Goal: Task Accomplishment & Management: Manage account settings

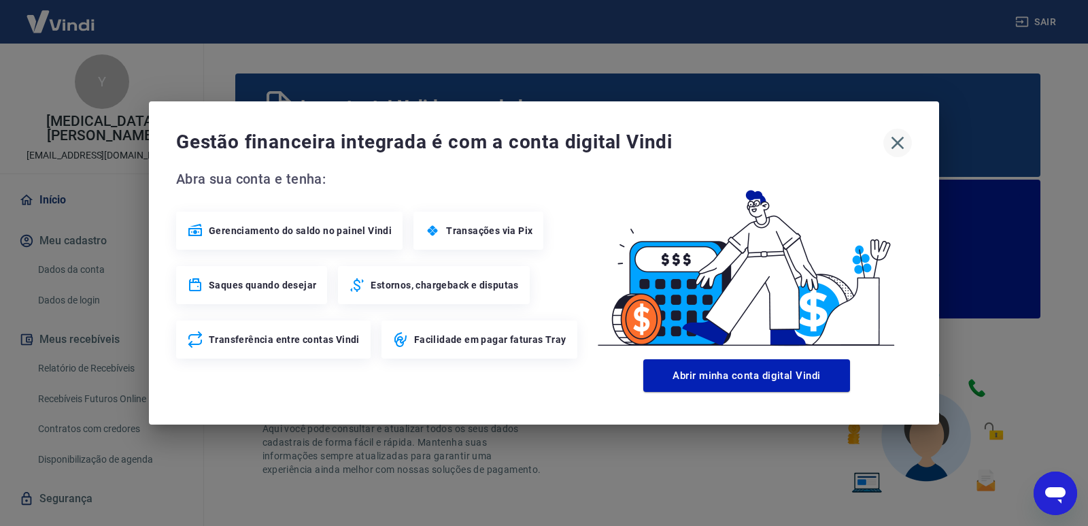
click at [903, 133] on icon "button" at bounding box center [898, 143] width 22 height 22
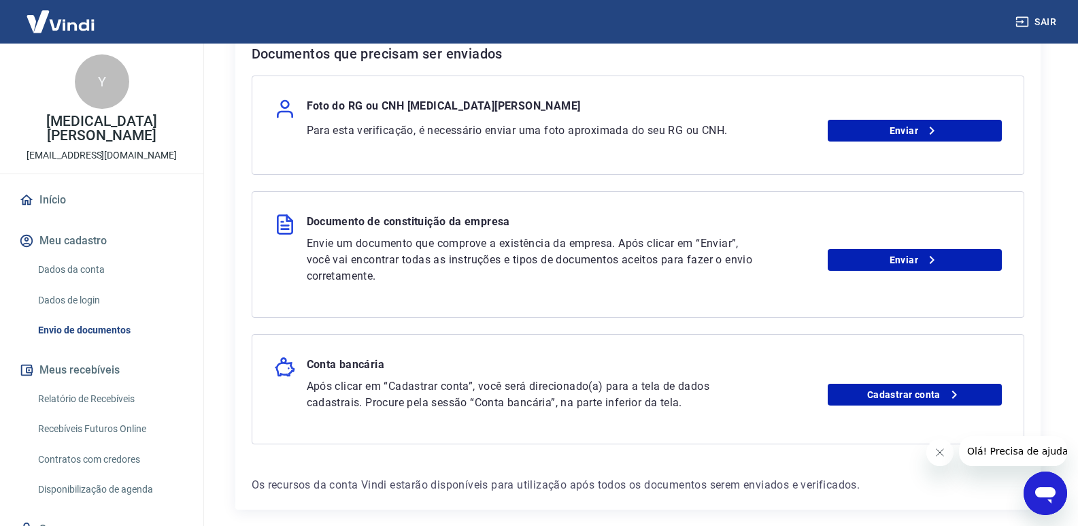
scroll to position [209, 0]
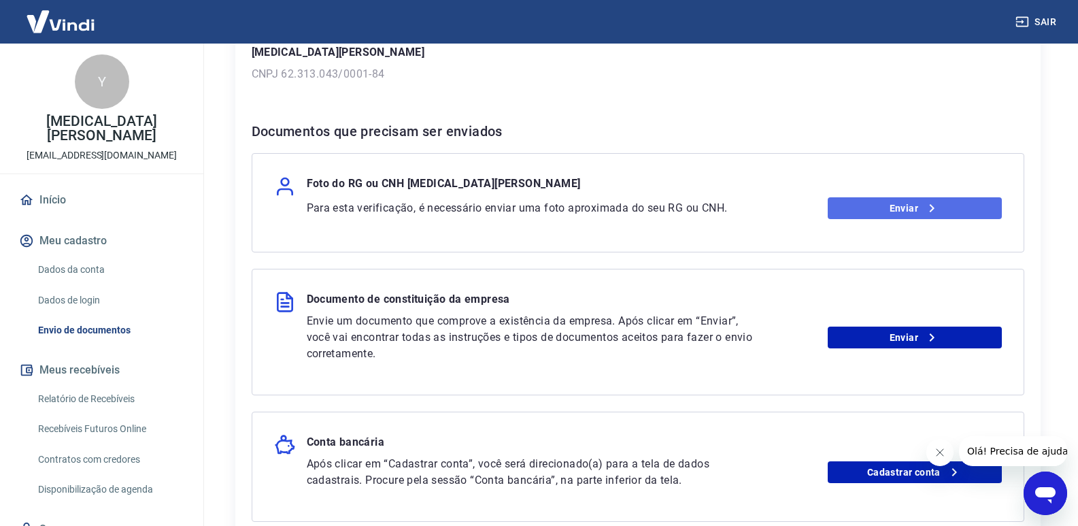
click at [931, 199] on link "Enviar" at bounding box center [914, 208] width 174 height 22
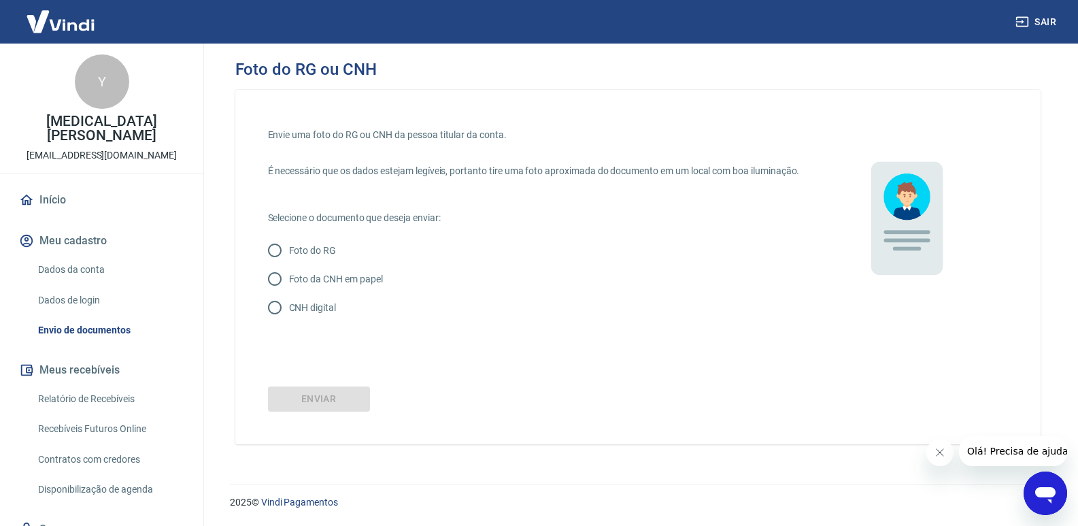
scroll to position [3, 0]
click at [273, 264] on input "Foto do RG" at bounding box center [274, 250] width 29 height 29
radio input "true"
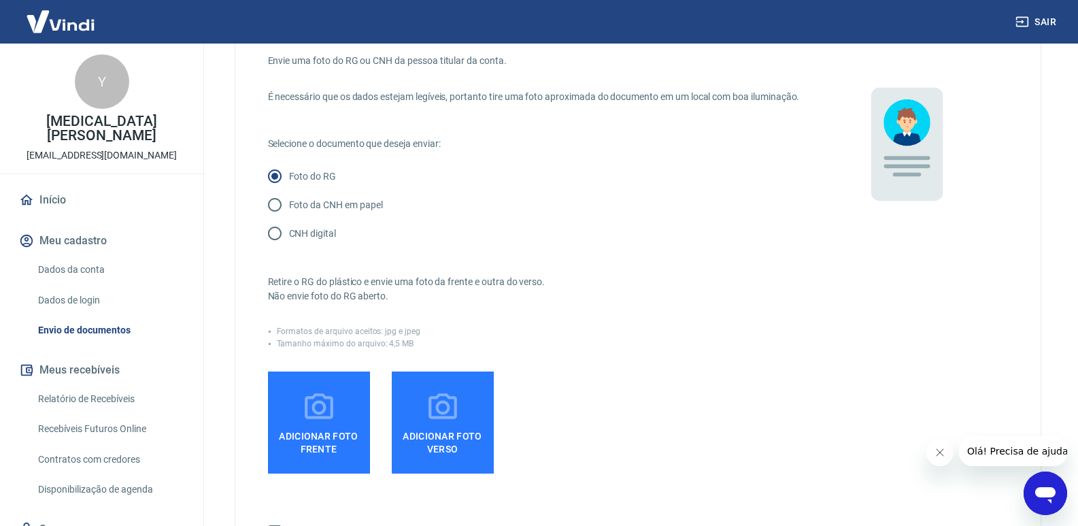
scroll to position [207, 0]
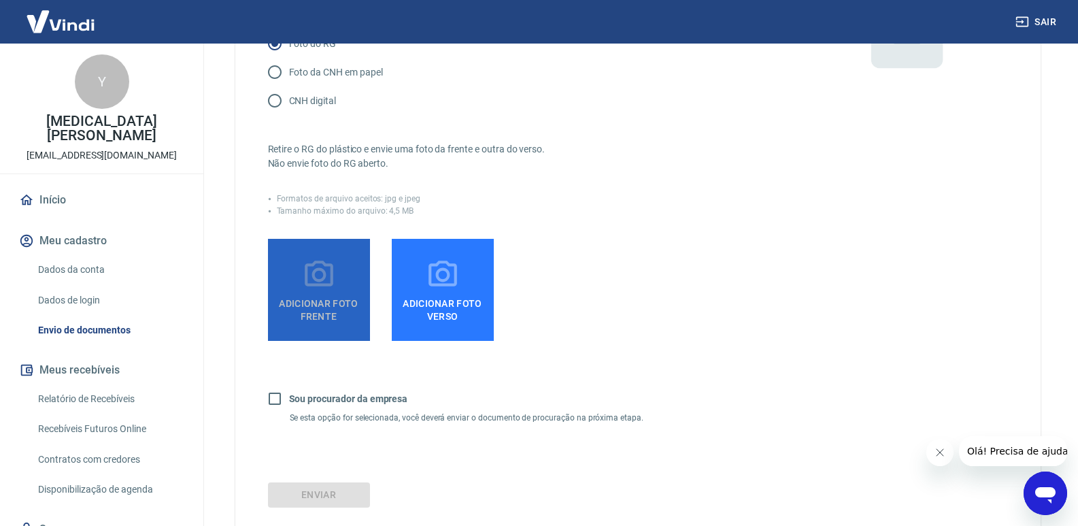
click at [329, 311] on span "Adicionar foto frente" at bounding box center [318, 307] width 91 height 31
click at [0, 0] on input "Adicionar foto frente" at bounding box center [0, 0] width 0 height 0
click at [326, 292] on icon at bounding box center [319, 275] width 34 height 34
click at [0, 0] on input "Adicionar foto frente" at bounding box center [0, 0] width 0 height 0
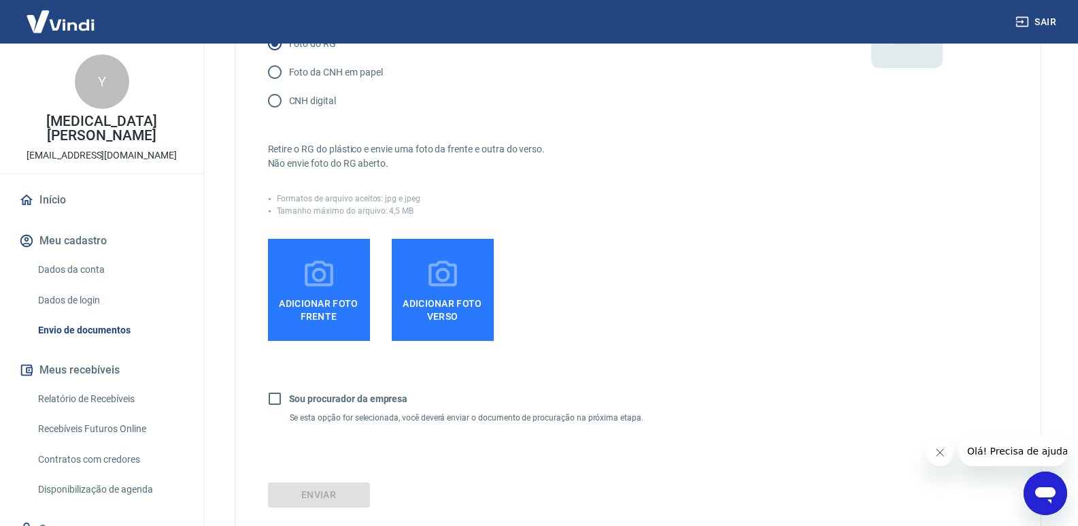
click at [320, 341] on label "Adicionar foto frente" at bounding box center [319, 290] width 102 height 102
click at [0, 0] on input "Adicionar foto frente" at bounding box center [0, 0] width 0 height 0
click at [358, 281] on label "Adicionar foto frente" at bounding box center [319, 290] width 102 height 102
click at [0, 0] on input "Adicionar foto frente" at bounding box center [0, 0] width 0 height 0
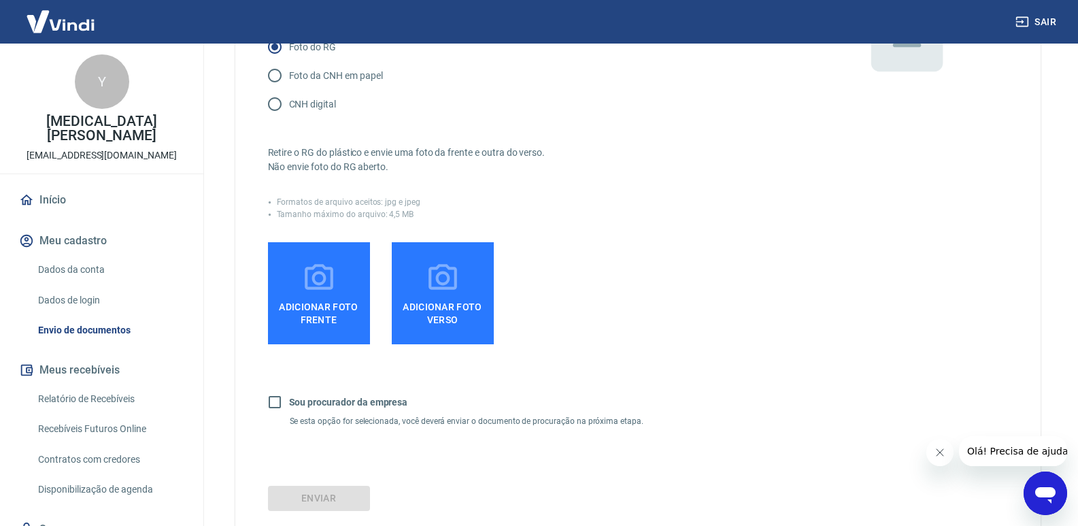
scroll to position [204, 0]
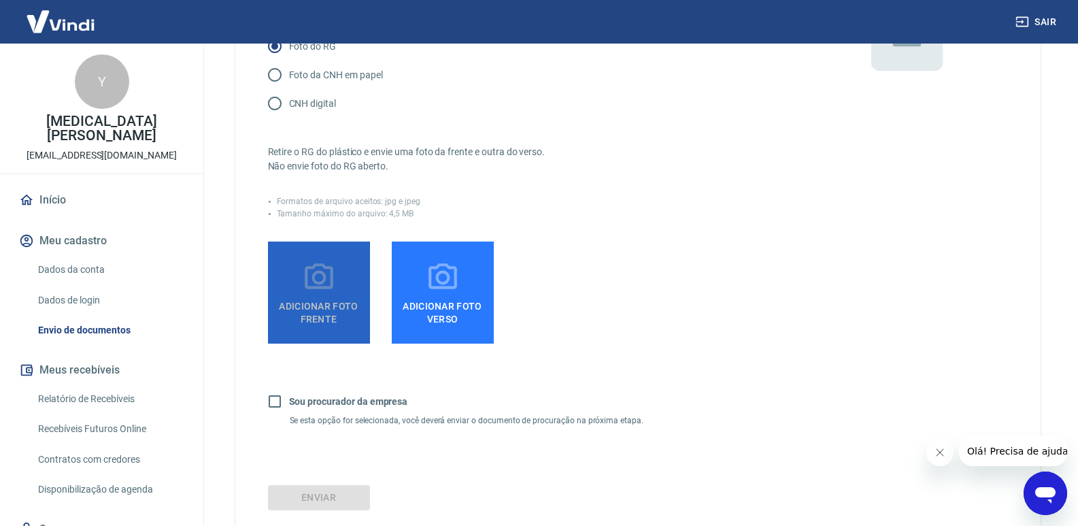
click at [322, 325] on span "Adicionar foto frente" at bounding box center [318, 309] width 91 height 31
click at [0, 0] on input "Adicionar foto frente" at bounding box center [0, 0] width 0 height 0
click at [309, 339] on label "Adicionar foto frente" at bounding box center [319, 292] width 102 height 102
click at [0, 0] on input "Adicionar foto frente" at bounding box center [0, 0] width 0 height 0
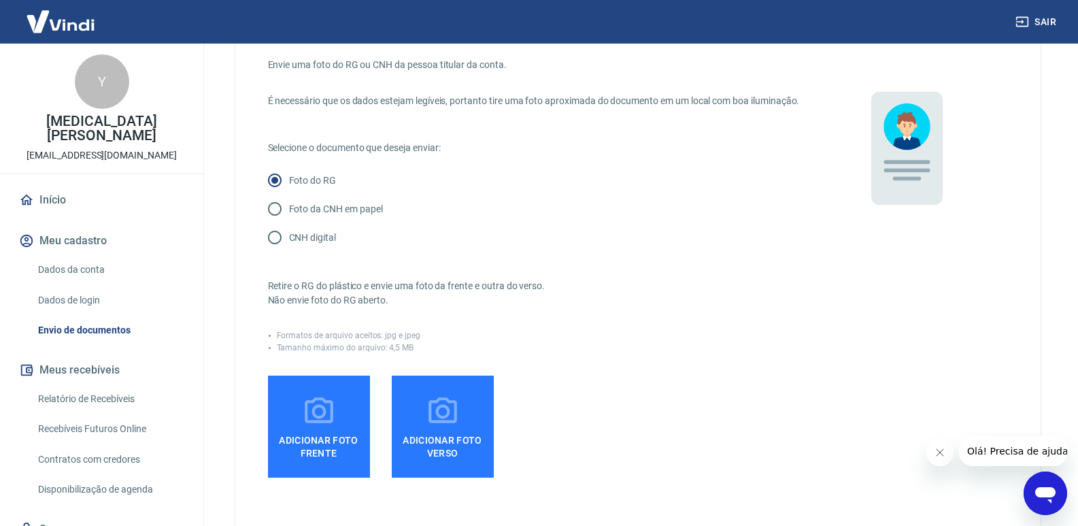
scroll to position [0, 0]
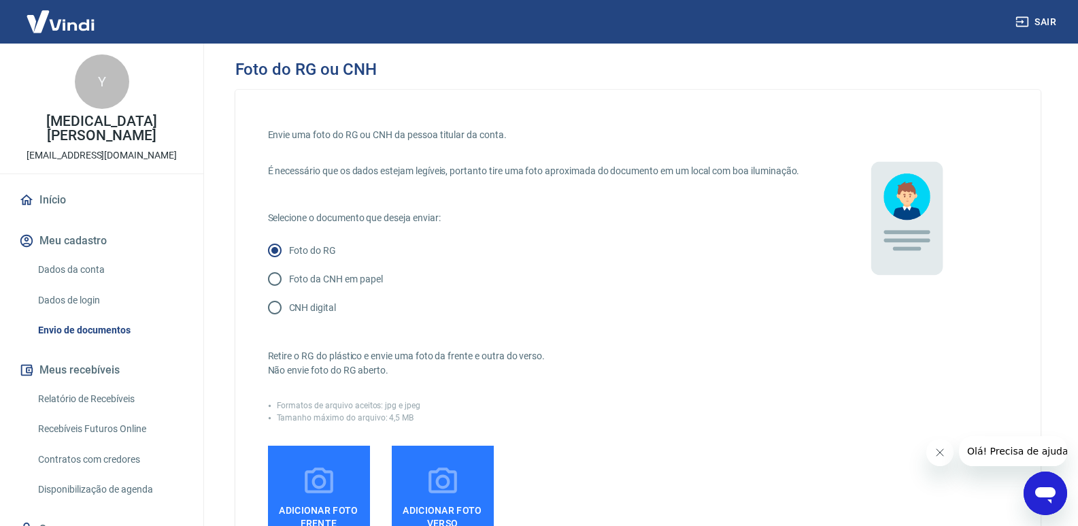
drag, startPoint x: 298, startPoint y: 500, endPoint x: 282, endPoint y: 507, distance: 17.4
click at [283, 506] on label "Adicionar foto frente" at bounding box center [319, 496] width 102 height 102
click at [0, 0] on input "Adicionar foto frente" at bounding box center [0, 0] width 0 height 0
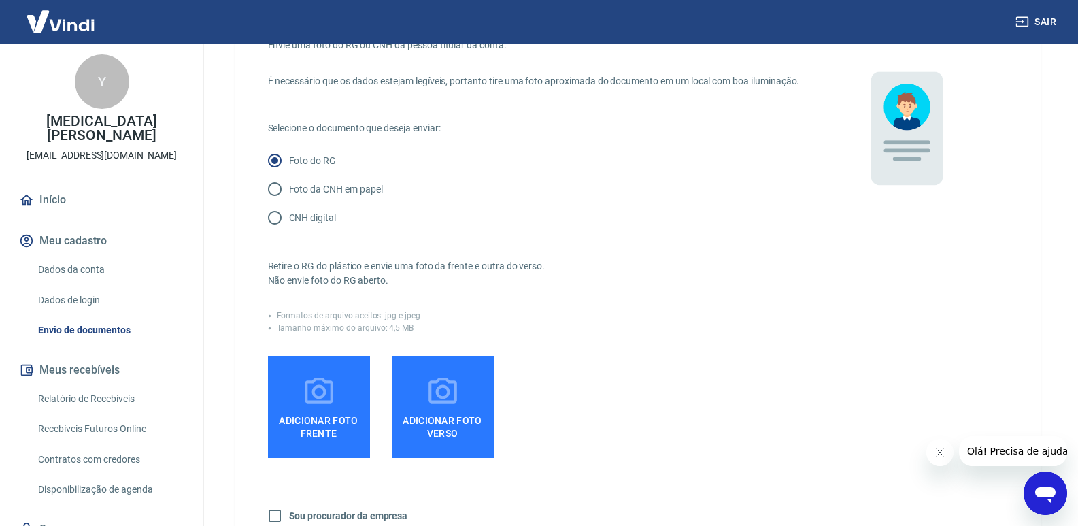
scroll to position [204, 0]
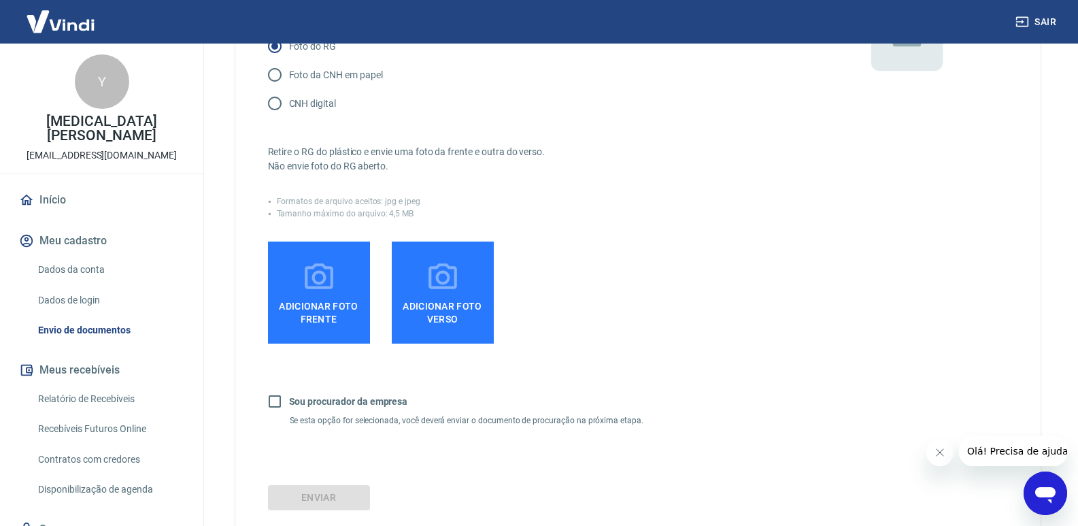
click at [439, 289] on icon at bounding box center [442, 276] width 29 height 26
click at [0, 0] on input "Adicionar foto verso" at bounding box center [0, 0] width 0 height 0
click at [292, 339] on label "Adicionar foto frente" at bounding box center [319, 292] width 102 height 102
click at [0, 0] on input "Adicionar foto frente" at bounding box center [0, 0] width 0 height 0
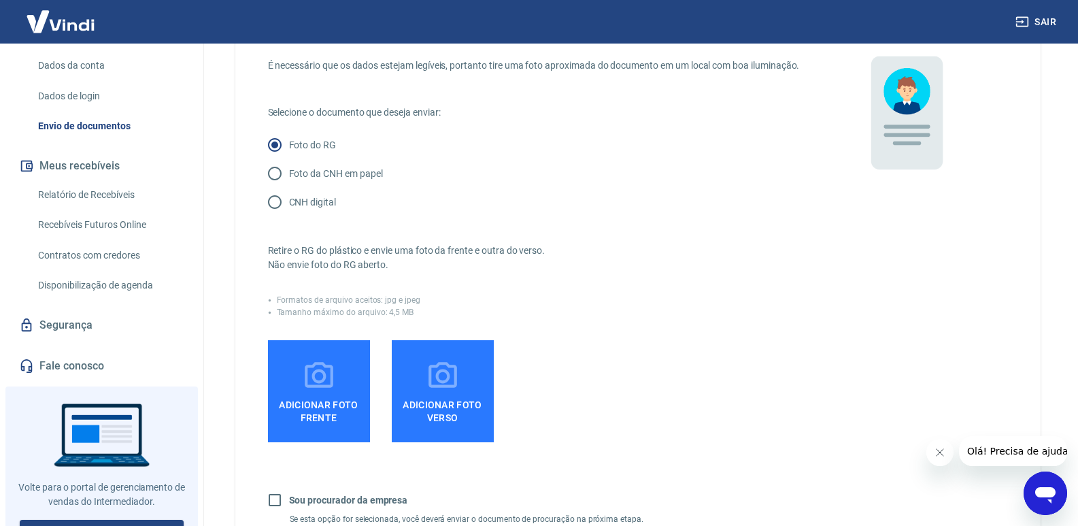
scroll to position [310, 0]
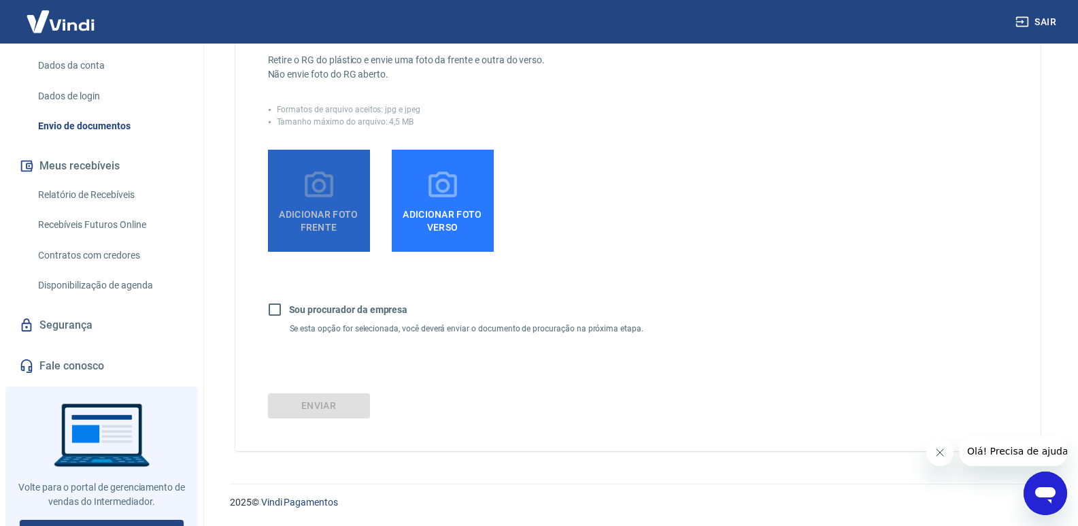
click at [330, 152] on label "Adicionar foto frente" at bounding box center [319, 201] width 102 height 102
click at [0, 0] on input "Adicionar foto frente" at bounding box center [0, 0] width 0 height 0
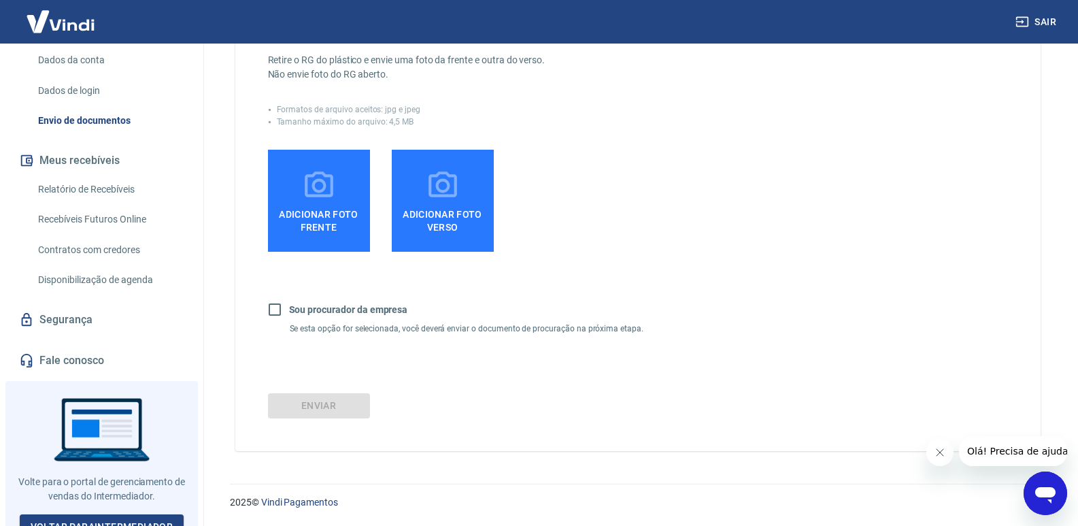
click at [322, 146] on div "Retire o RG do plástico e envie uma foto da frente e outra do verso. Não envie …" at bounding box center [534, 179] width 532 height 307
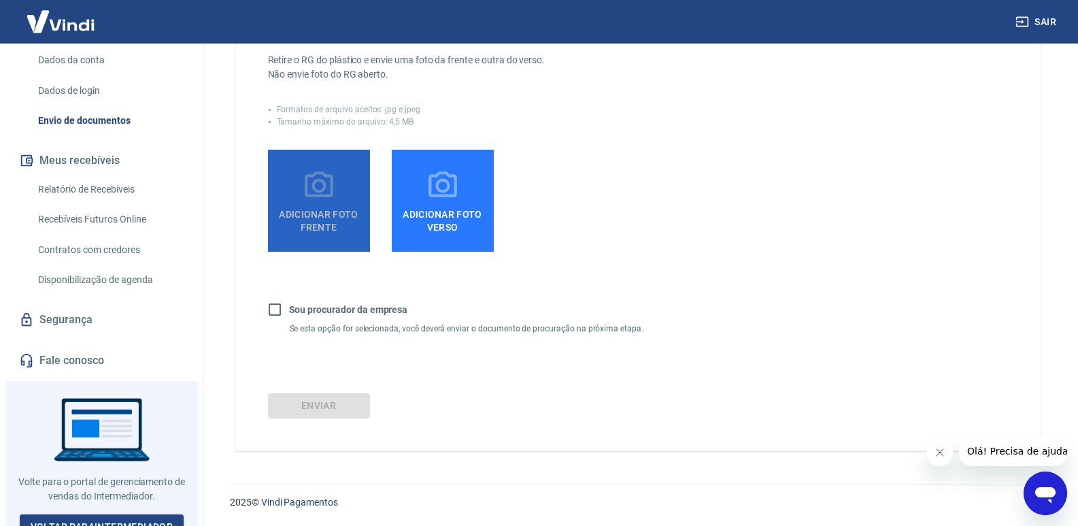
click at [315, 172] on icon at bounding box center [319, 186] width 34 height 34
click at [0, 0] on input "Adicionar foto frente" at bounding box center [0, 0] width 0 height 0
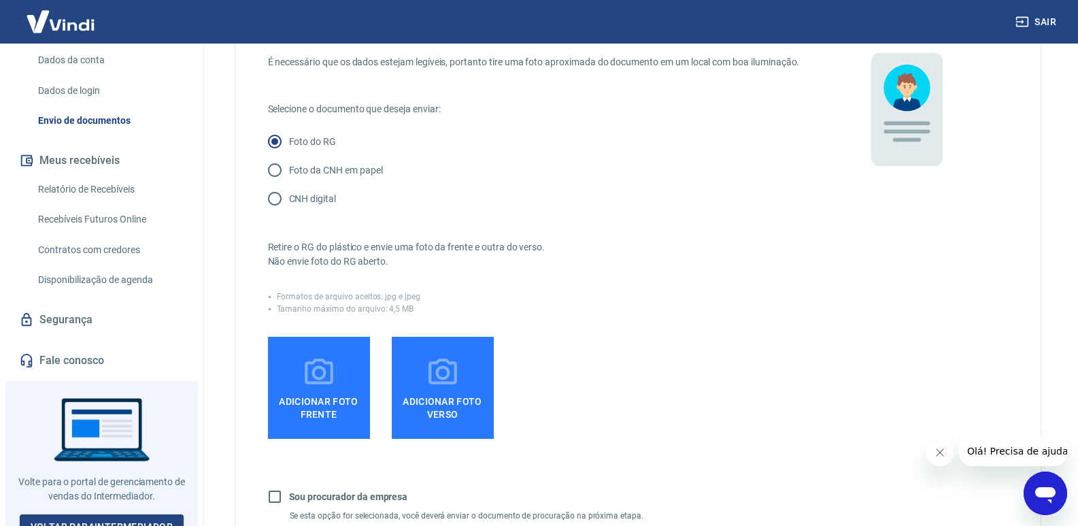
scroll to position [0, 0]
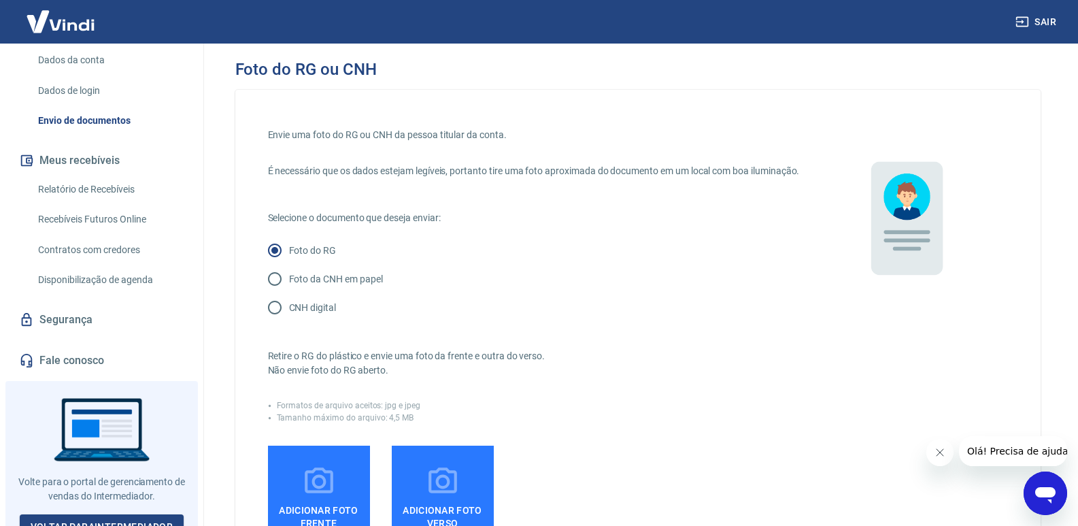
click at [1031, 484] on div "Abrir janela de mensagens" at bounding box center [1045, 493] width 41 height 41
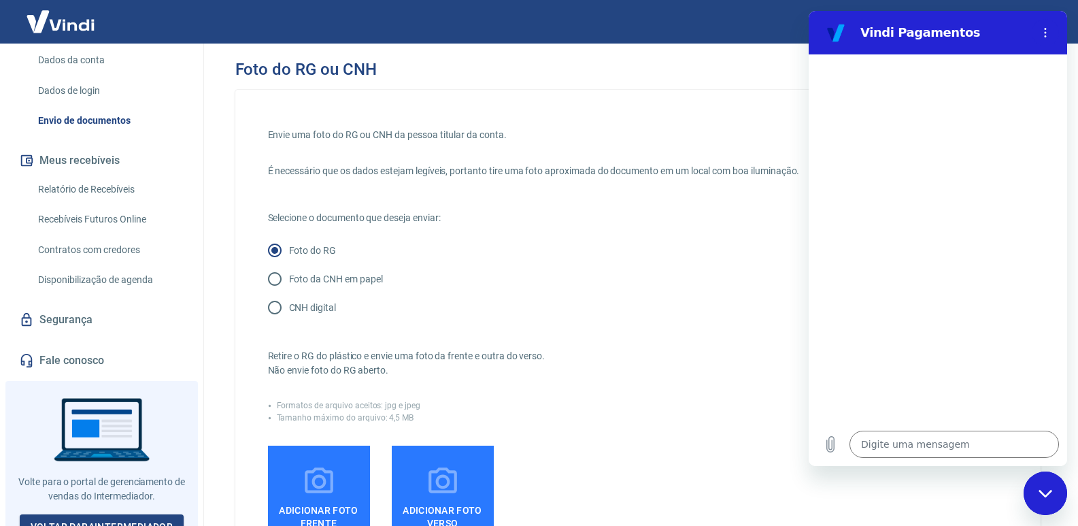
click at [393, 66] on div "Foto do RG ou CNH" at bounding box center [637, 69] width 805 height 19
click at [395, 68] on div "Foto do RG ou CNH" at bounding box center [637, 69] width 805 height 19
click at [396, 68] on div "Foto do RG ou CNH" at bounding box center [637, 69] width 805 height 19
click at [1048, 41] on button "Menu de opções" at bounding box center [1044, 32] width 27 height 27
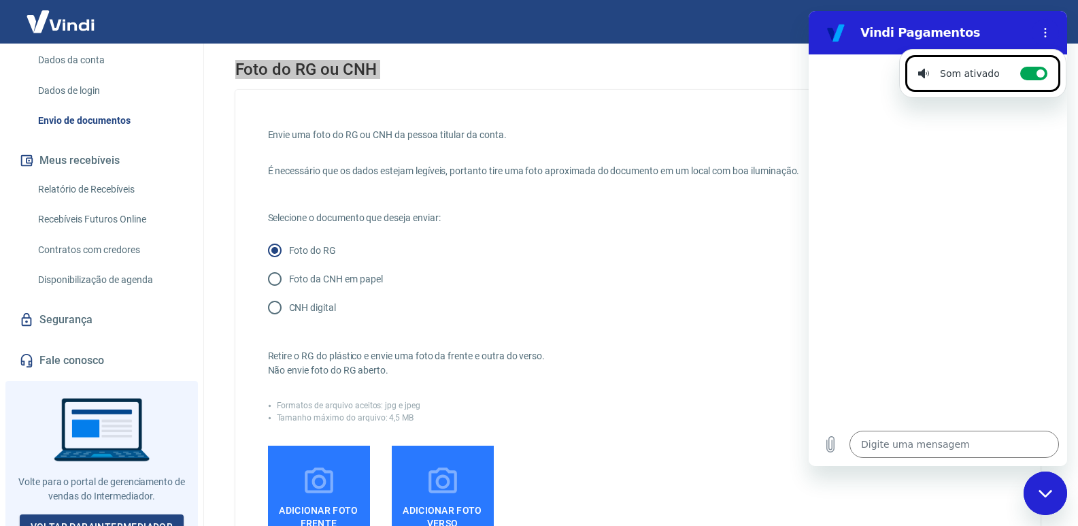
click at [582, 66] on div "Foto do RG ou CNH" at bounding box center [637, 69] width 805 height 19
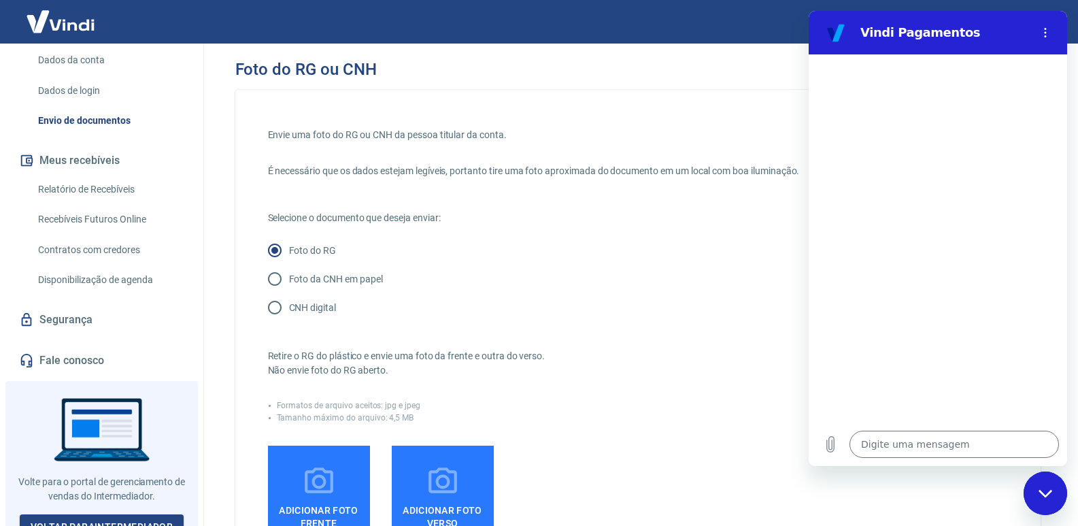
click at [582, 66] on div "Foto do RG ou CNH" at bounding box center [637, 69] width 805 height 19
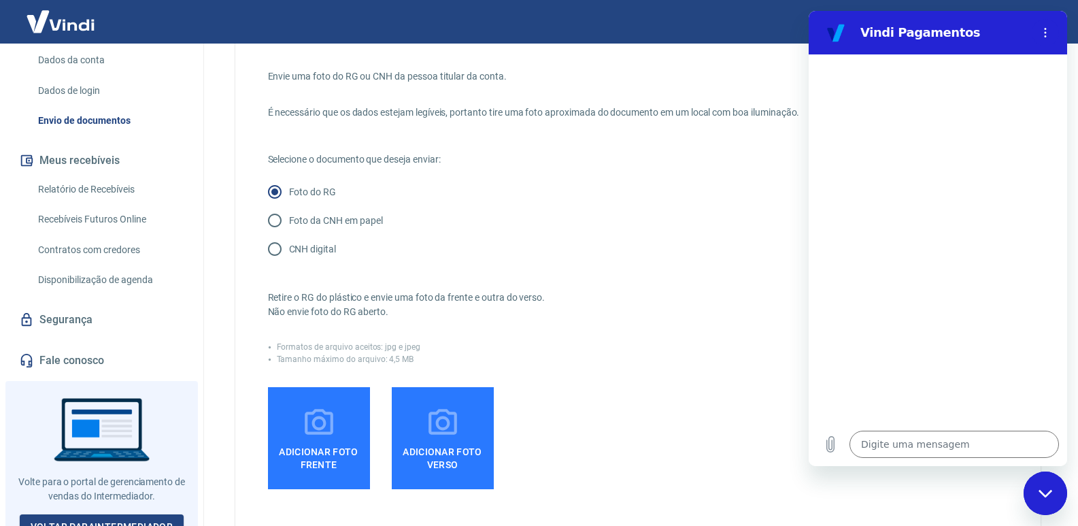
scroll to position [136, 0]
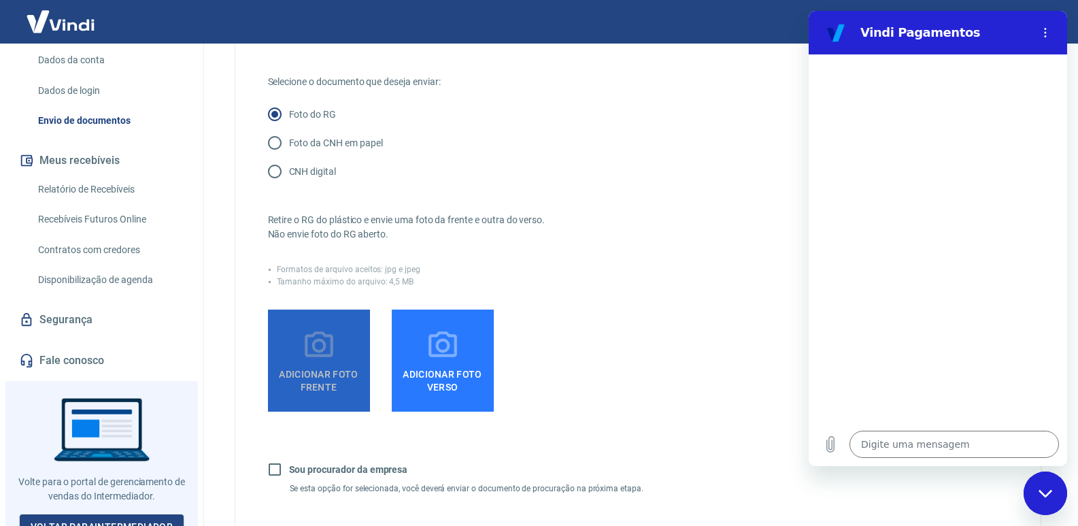
click at [322, 380] on span "Adicionar foto frente" at bounding box center [318, 377] width 91 height 31
click at [0, 0] on input "Adicionar foto frente" at bounding box center [0, 0] width 0 height 0
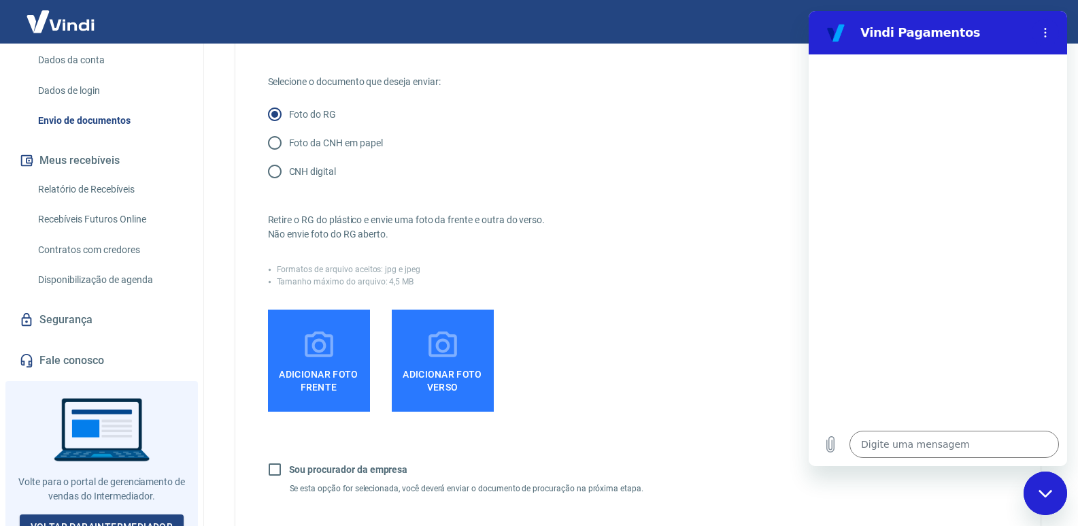
click at [309, 362] on icon at bounding box center [319, 345] width 34 height 34
click at [0, 0] on input "Adicionar foto frente" at bounding box center [0, 0] width 0 height 0
click at [431, 347] on icon at bounding box center [443, 345] width 34 height 34
click at [0, 0] on input "Adicionar foto verso" at bounding box center [0, 0] width 0 height 0
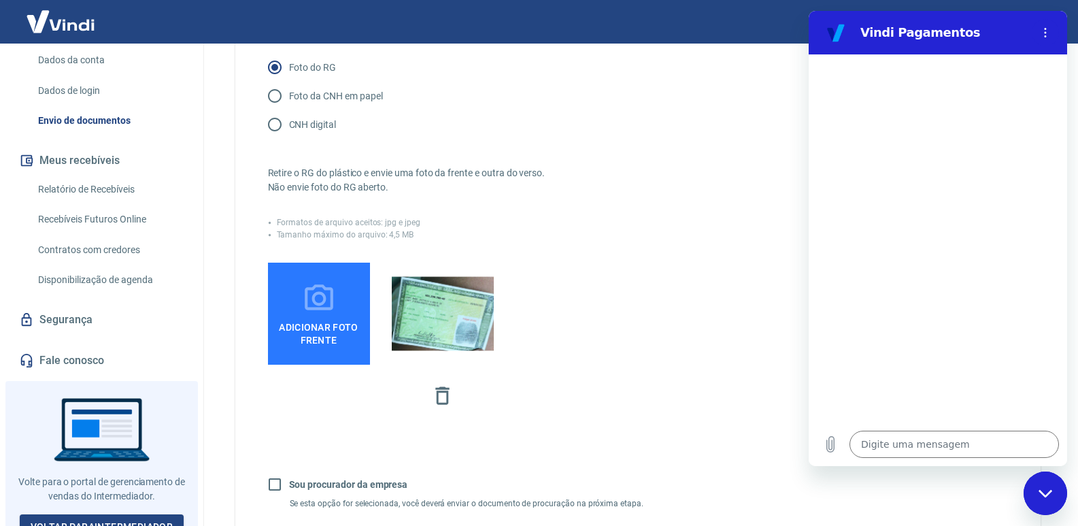
scroll to position [204, 0]
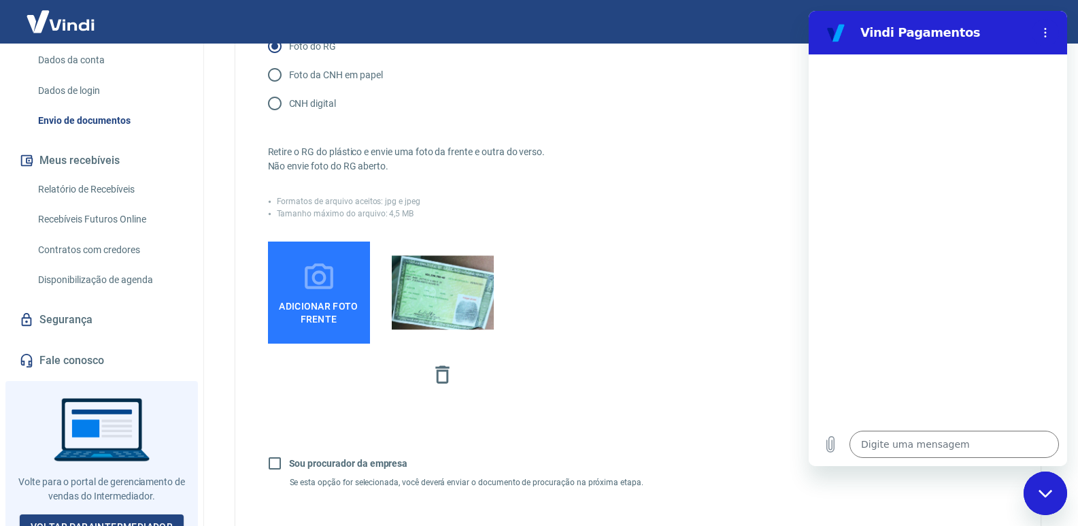
click at [331, 294] on icon at bounding box center [319, 277] width 34 height 34
click at [0, 0] on input "Adicionar foto frente" at bounding box center [0, 0] width 0 height 0
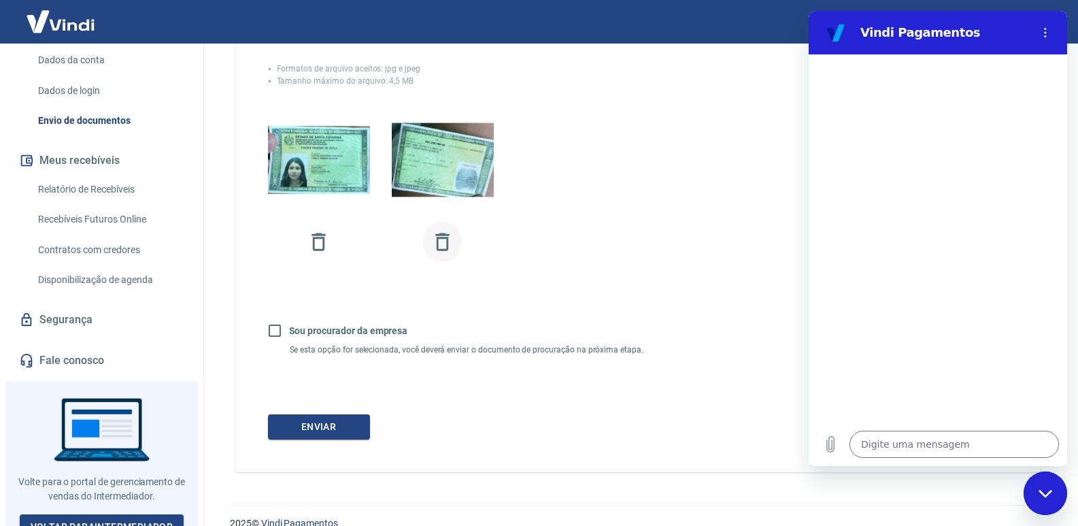
scroll to position [340, 0]
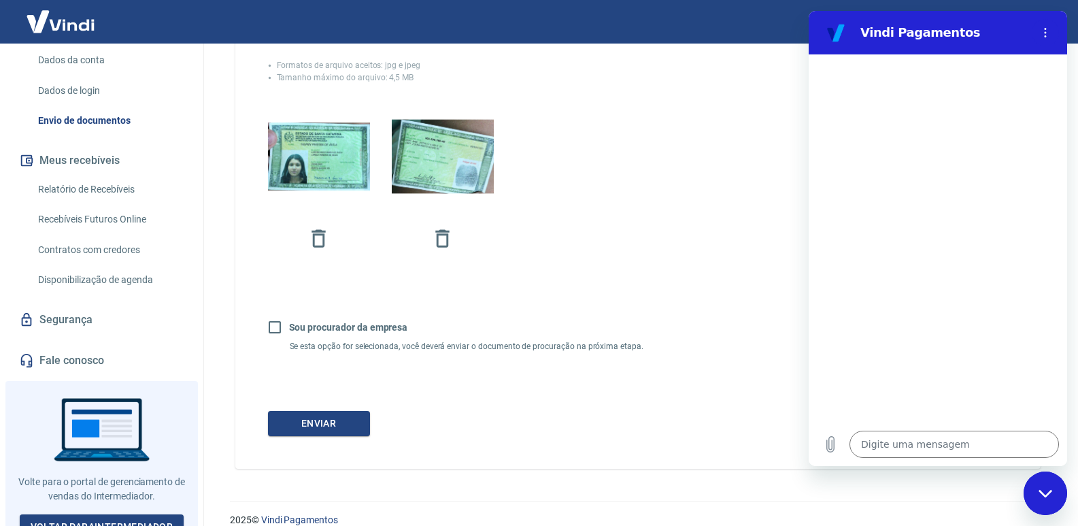
click at [563, 211] on div at bounding box center [534, 187] width 532 height 164
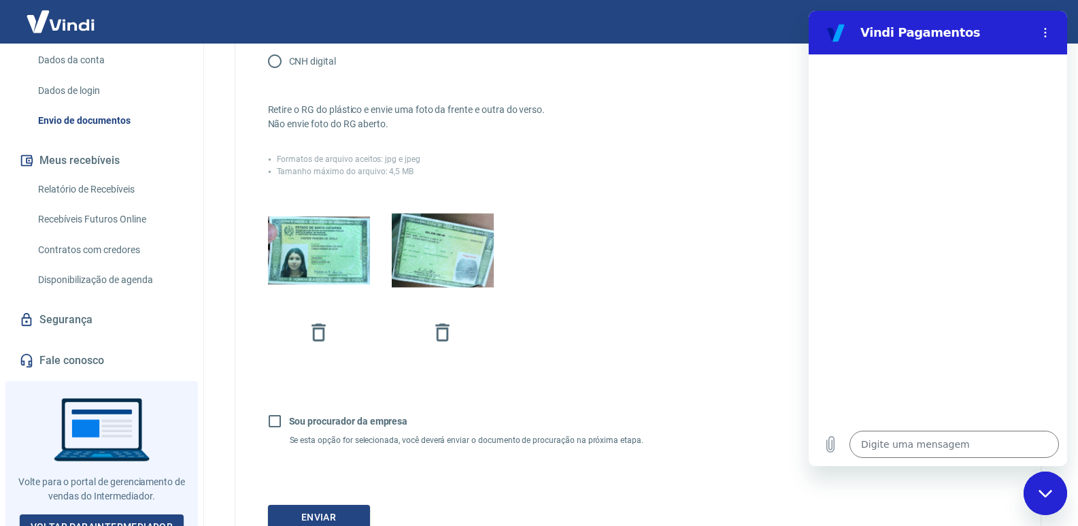
scroll to position [372, 0]
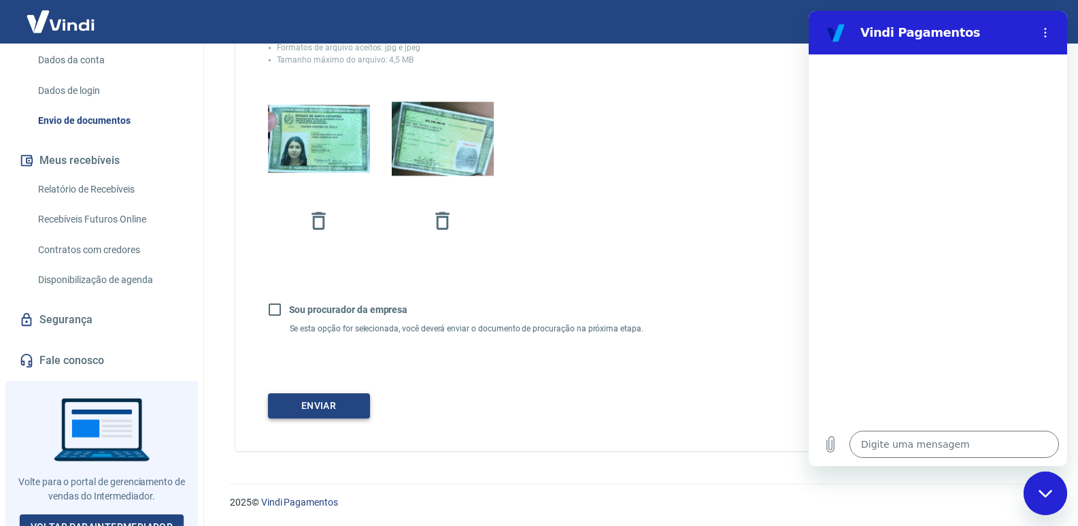
click at [333, 411] on button "Enviar" at bounding box center [319, 405] width 102 height 25
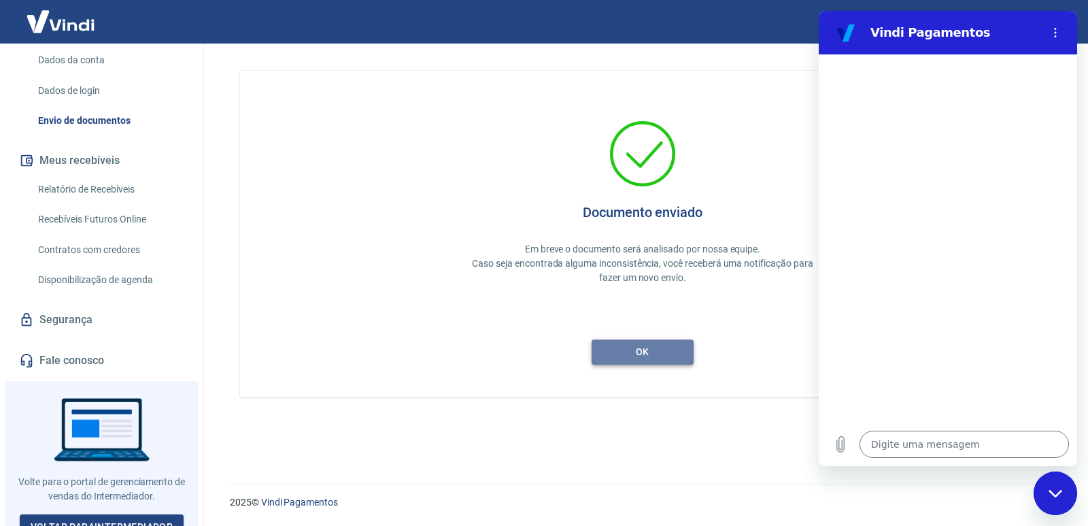
click at [648, 349] on button "ok" at bounding box center [643, 351] width 102 height 25
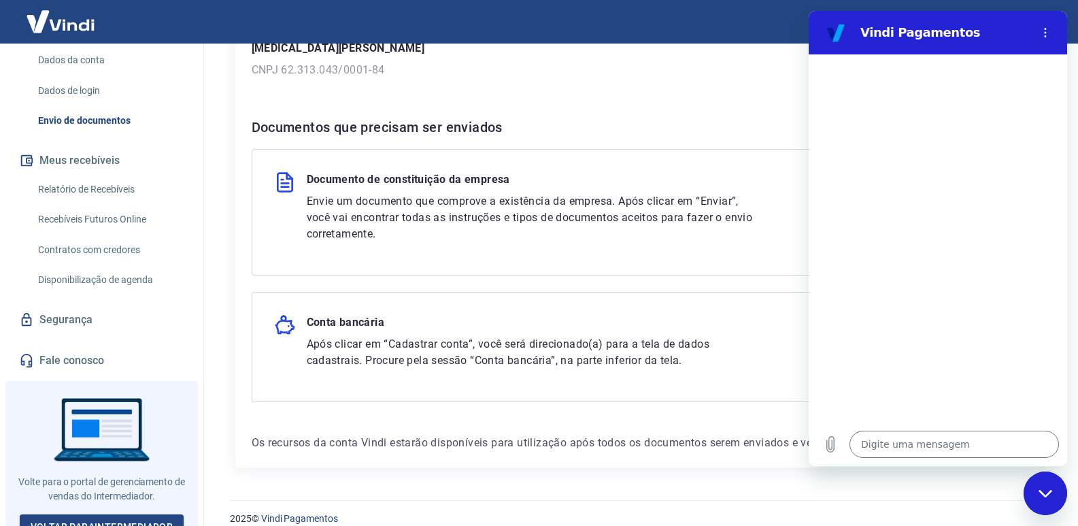
scroll to position [230, 0]
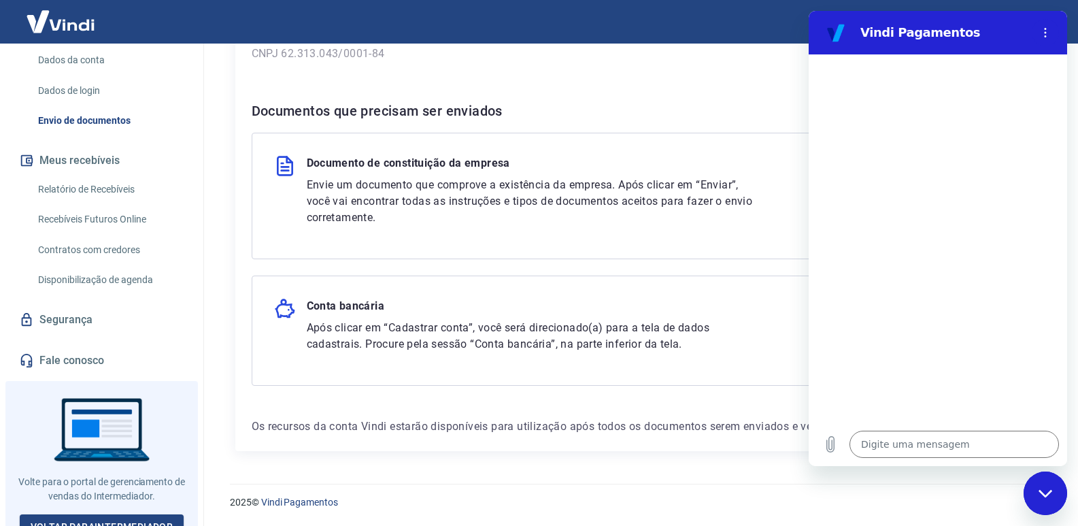
drag, startPoint x: 565, startPoint y: 131, endPoint x: 568, endPoint y: 138, distance: 7.6
click at [565, 132] on div "Documentos que precisam ser enviados Documento de constituição da empresa Envie…" at bounding box center [638, 243] width 772 height 286
drag, startPoint x: 568, startPoint y: 138, endPoint x: 791, endPoint y: 294, distance: 272.4
click at [570, 139] on div "Documento de constituição da empresa Envie um documento que comprove a existênc…" at bounding box center [638, 196] width 772 height 126
click at [1030, 495] on div "Fechar janela de mensagens" at bounding box center [1045, 493] width 41 height 41
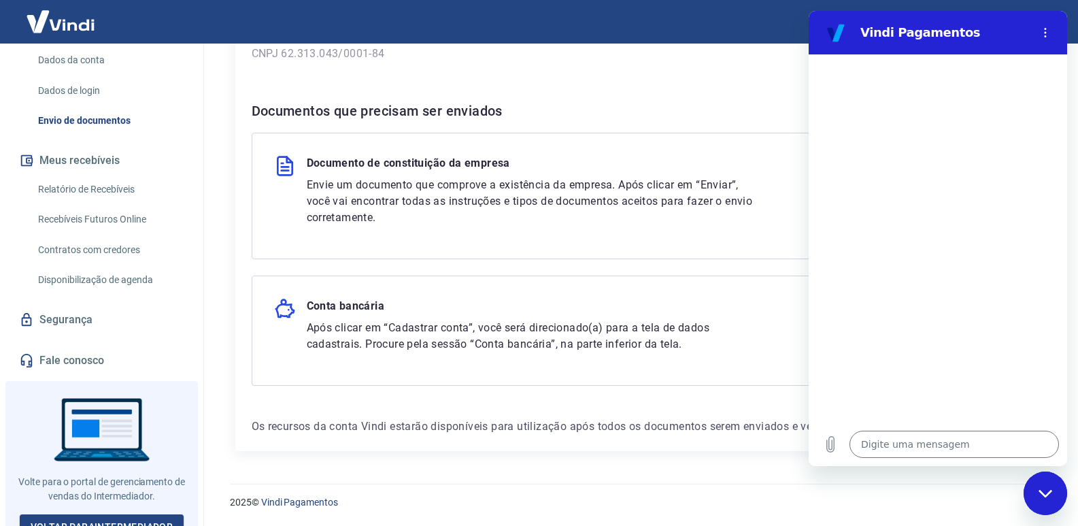
type textarea "x"
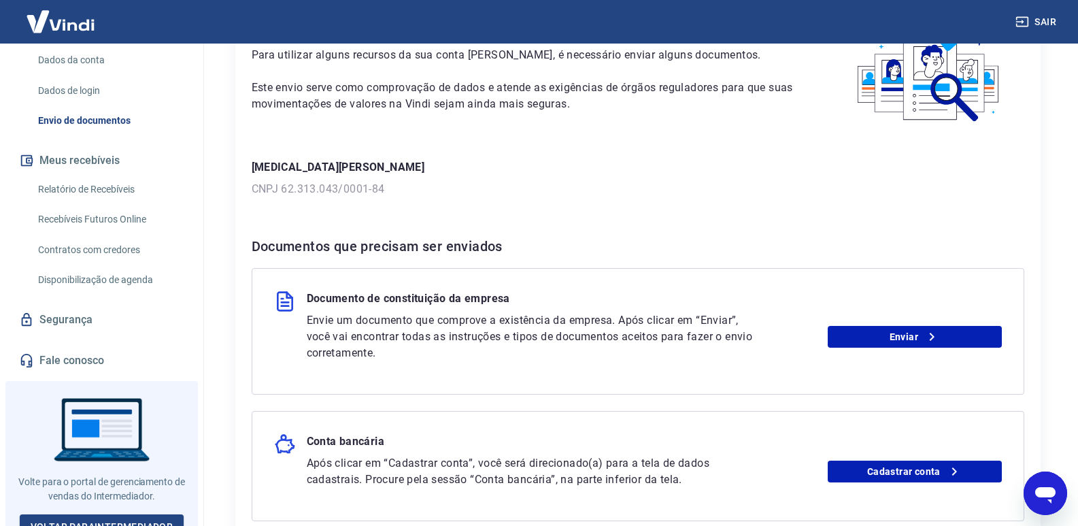
scroll to position [94, 0]
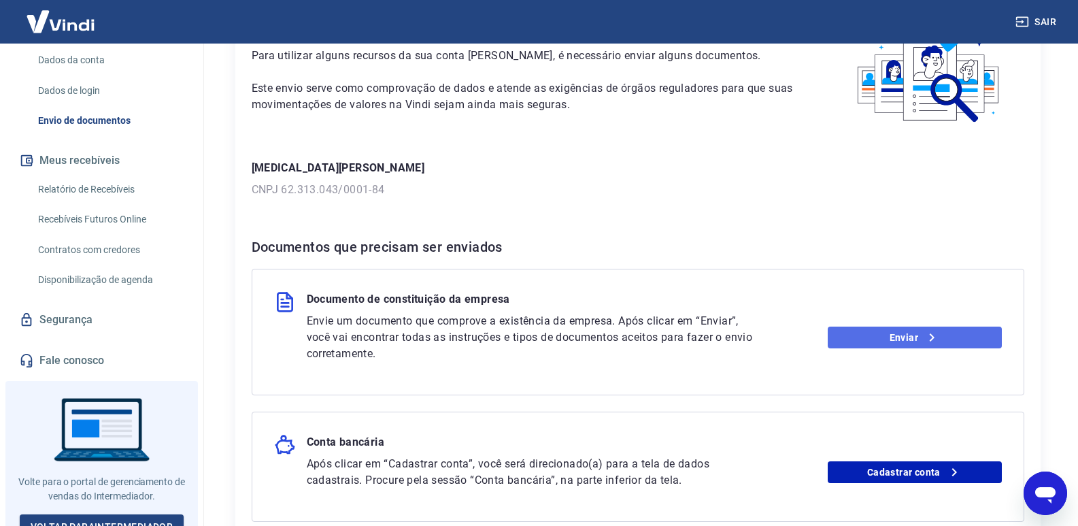
click at [889, 345] on link "Enviar" at bounding box center [914, 337] width 174 height 22
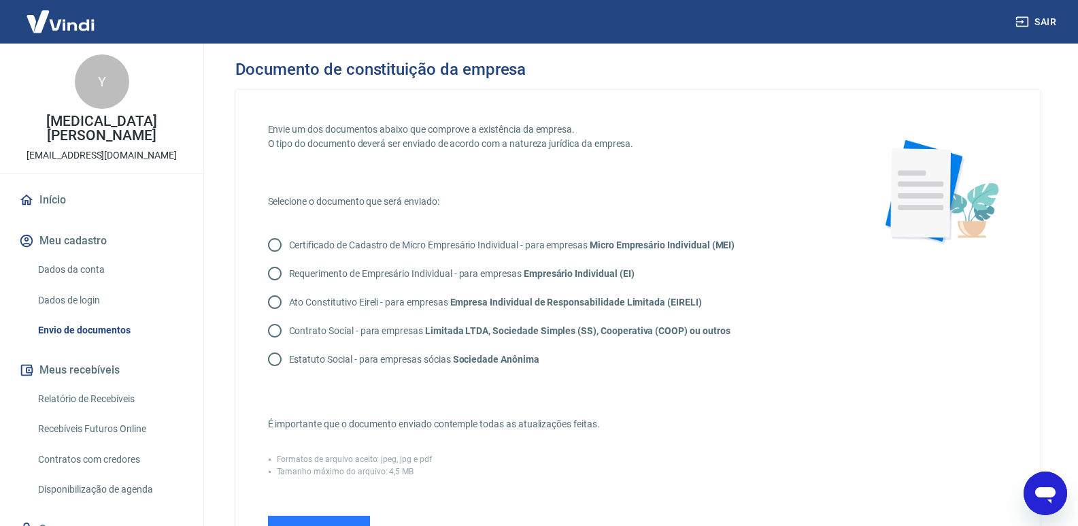
click at [278, 330] on input "Contrato Social - para empresas Limitada LTDA, Sociedade Simples (SS), Cooperat…" at bounding box center [274, 330] width 29 height 29
radio input "true"
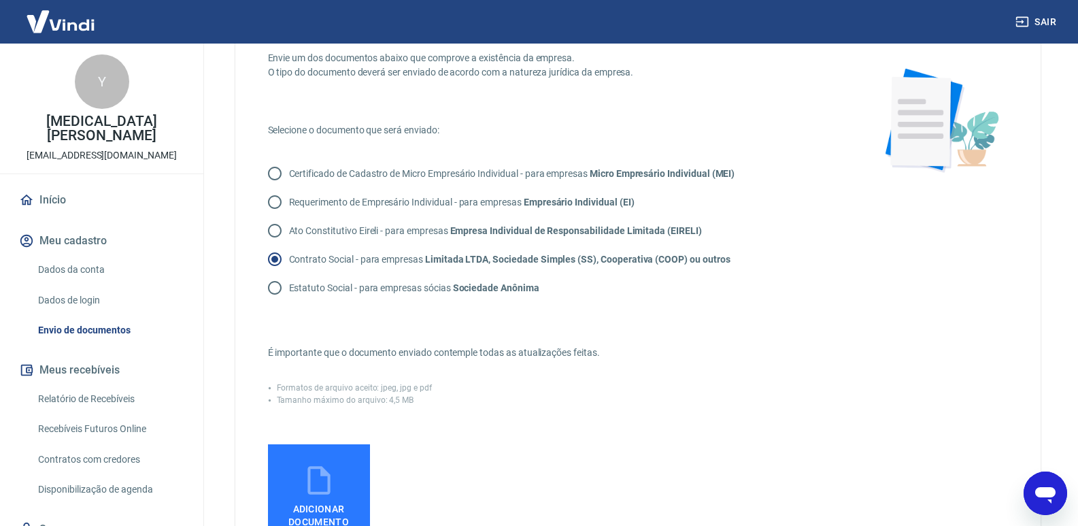
scroll to position [204, 0]
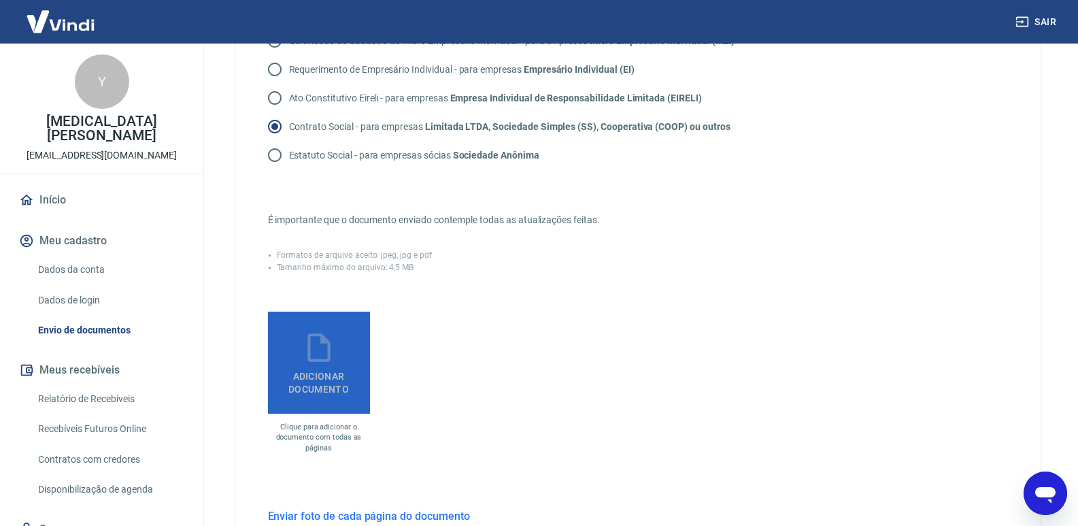
click at [330, 378] on span "Adicionar documento" at bounding box center [318, 379] width 91 height 31
click at [0, 0] on input "Adicionar documento" at bounding box center [0, 0] width 0 height 0
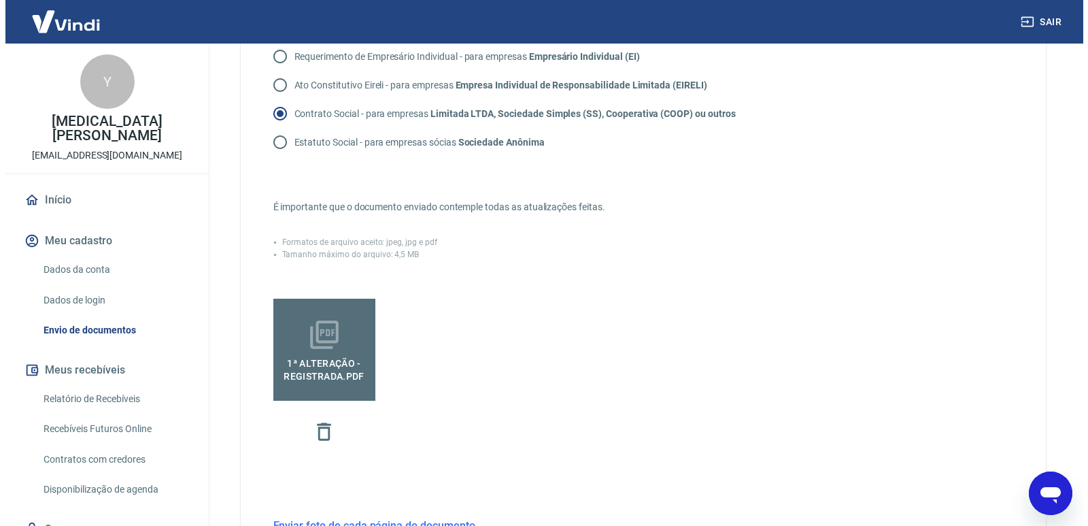
scroll to position [417, 0]
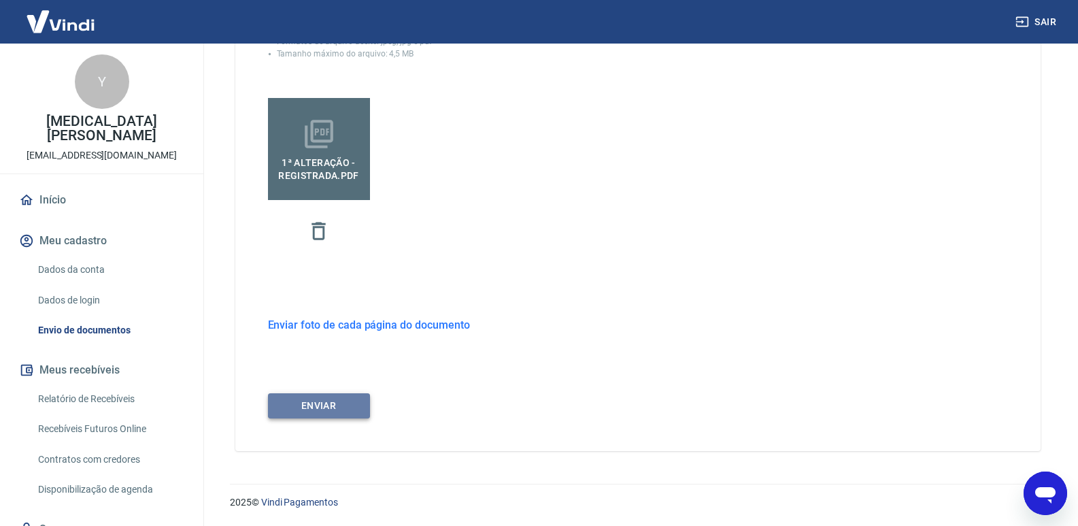
click at [328, 401] on button "ENVIAR" at bounding box center [319, 405] width 102 height 25
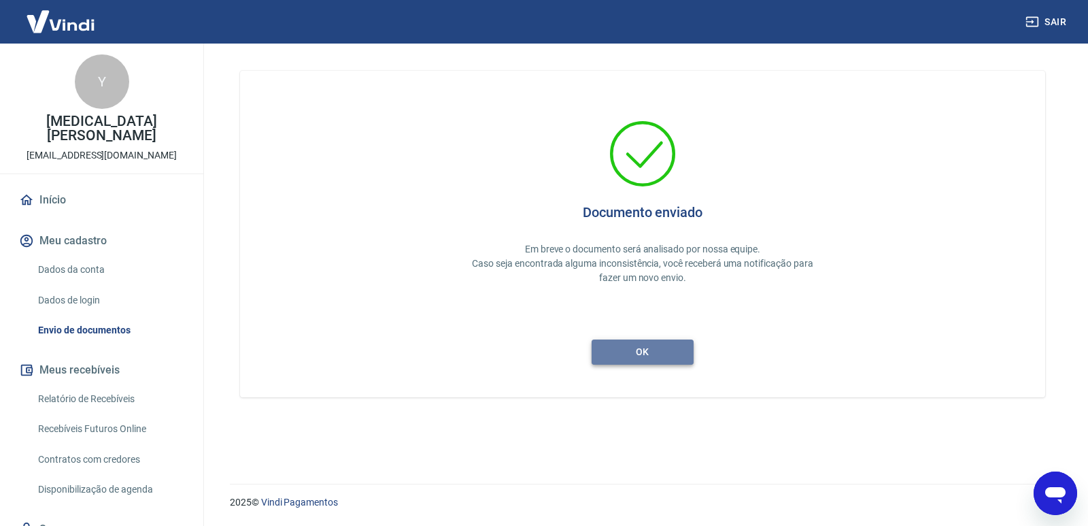
click at [659, 362] on button "ok" at bounding box center [643, 351] width 102 height 25
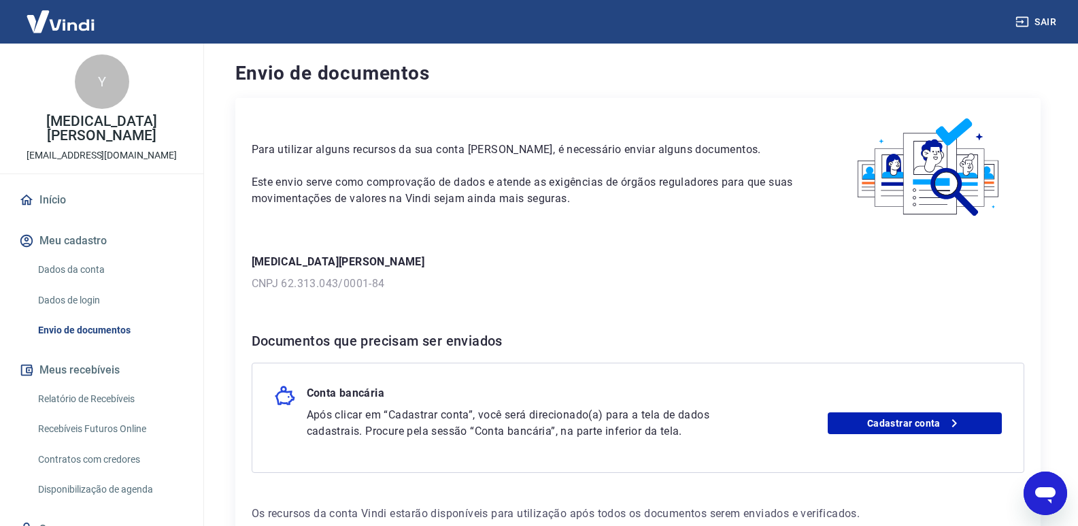
click at [909, 440] on div "Conta bancária Após clicar em “Cadastrar conta”, você será direcionado(a) para …" at bounding box center [638, 417] width 772 height 110
click at [904, 426] on link "Cadastrar conta" at bounding box center [914, 423] width 174 height 22
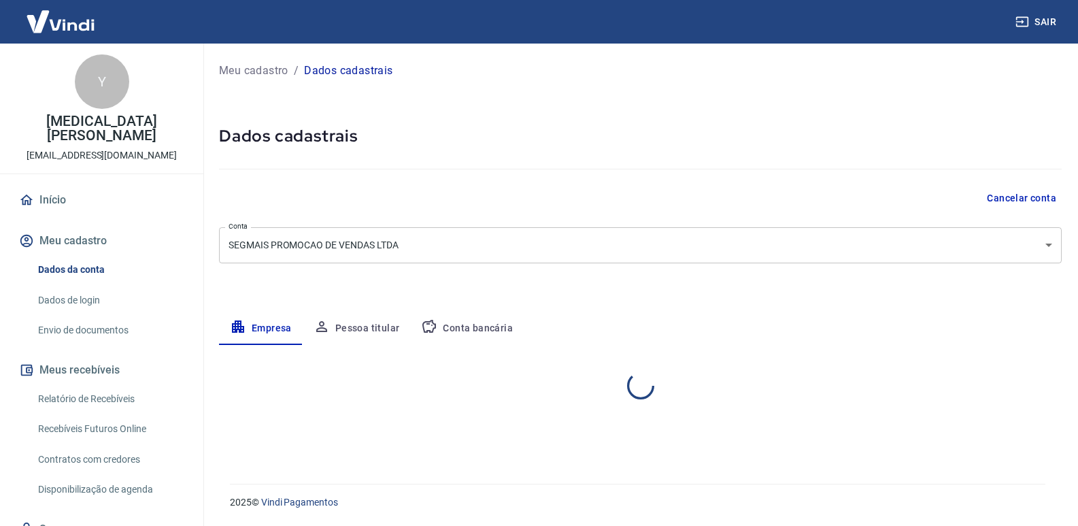
select select "SC"
select select "business"
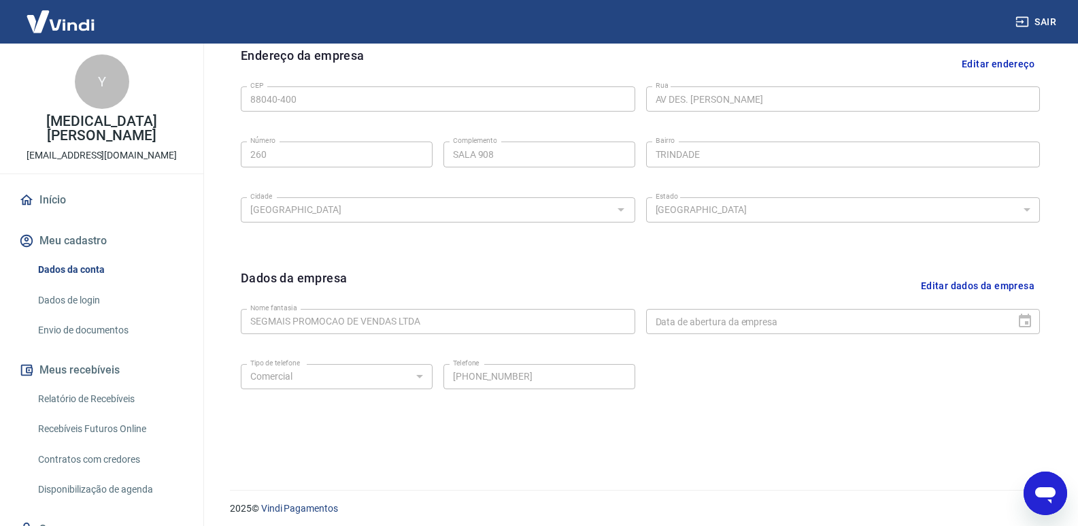
scroll to position [455, 0]
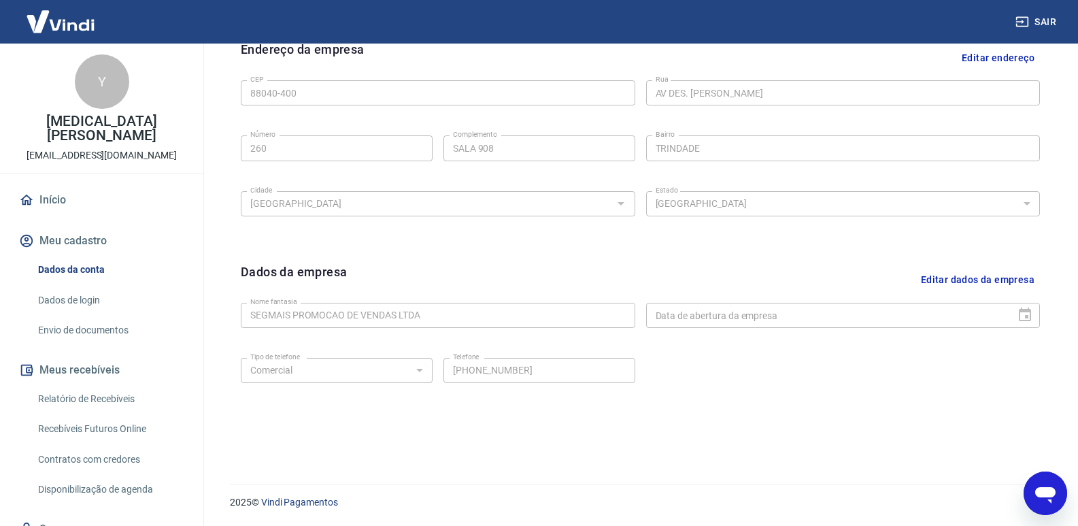
click at [816, 343] on form "Dados da empresa Editar dados da empresa Nome fantasia SEGMAIS PROMOCAO DE VEND…" at bounding box center [640, 334] width 799 height 145
click at [837, 335] on form "Dados da empresa Editar dados da empresa Nome fantasia SEGMAIS PROMOCAO DE VEND…" at bounding box center [640, 334] width 799 height 145
drag, startPoint x: 1021, startPoint y: 294, endPoint x: 1026, endPoint y: 315, distance: 20.9
click at [1025, 312] on form "Dados da empresa Editar dados da empresa Nome fantasia SEGMAIS PROMOCAO DE VEND…" at bounding box center [640, 334] width 799 height 145
click at [1026, 315] on div at bounding box center [1020, 315] width 19 height 0
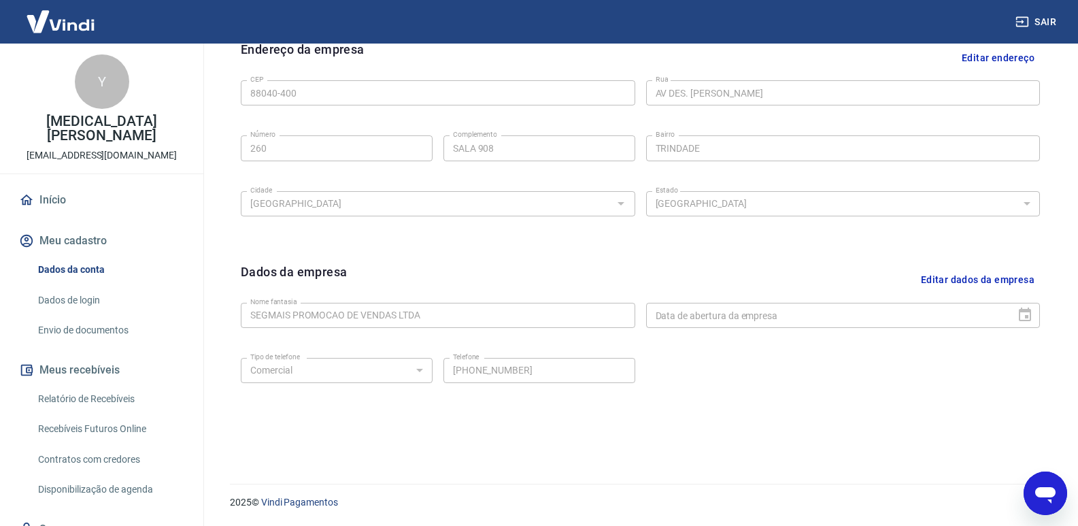
click at [1027, 316] on div "Data de abertura da empresa" at bounding box center [843, 315] width 394 height 25
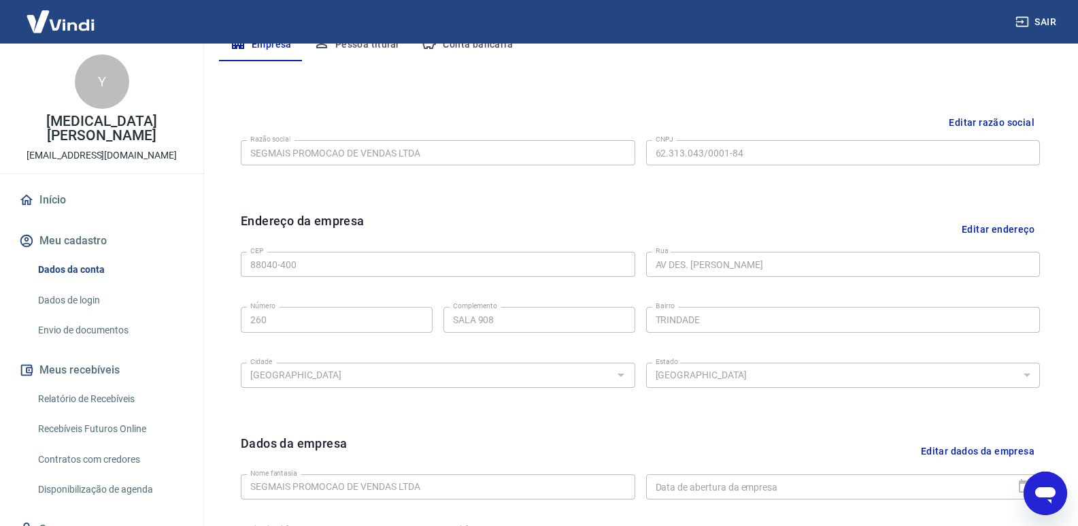
scroll to position [0, 0]
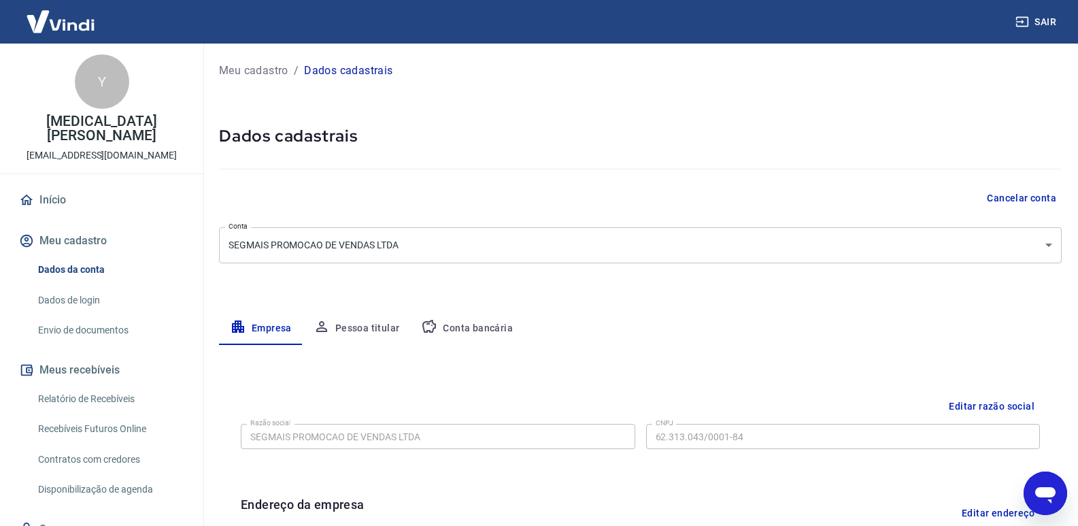
click at [618, 269] on div "Meu cadastro / Dados cadastrais Dados cadastrais Cancelar conta Conta SEGMAIS P…" at bounding box center [640, 483] width 875 height 878
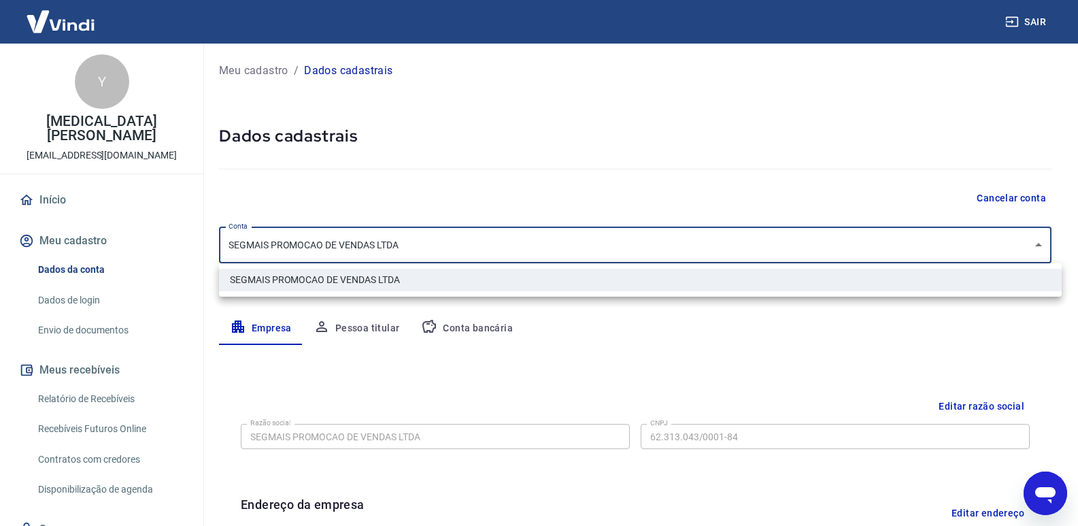
click at [607, 245] on body "Sair Y Yasmin Pereira de Ávila segmaistag@gmail.com Início Meu cadastro Dados d…" at bounding box center [539, 263] width 1078 height 526
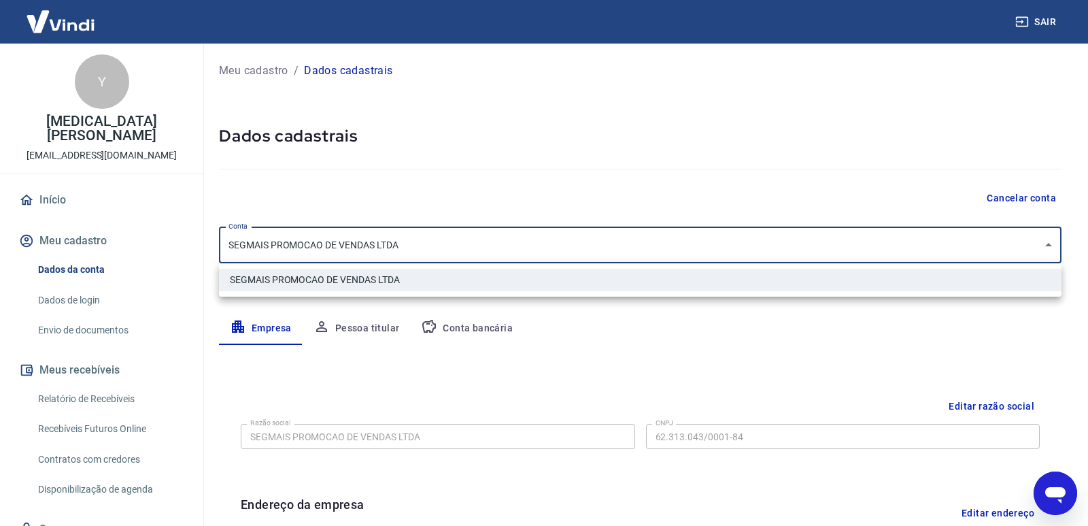
click at [544, 273] on li "SEGMAIS PROMOCAO DE VENDAS LTDA" at bounding box center [640, 280] width 842 height 22
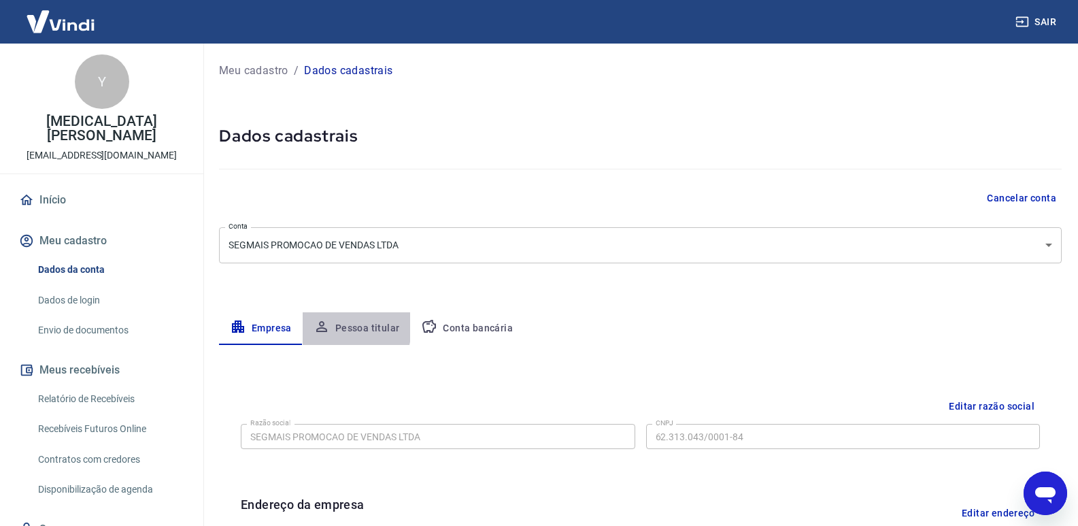
click at [332, 327] on button "Pessoa titular" at bounding box center [357, 328] width 108 height 33
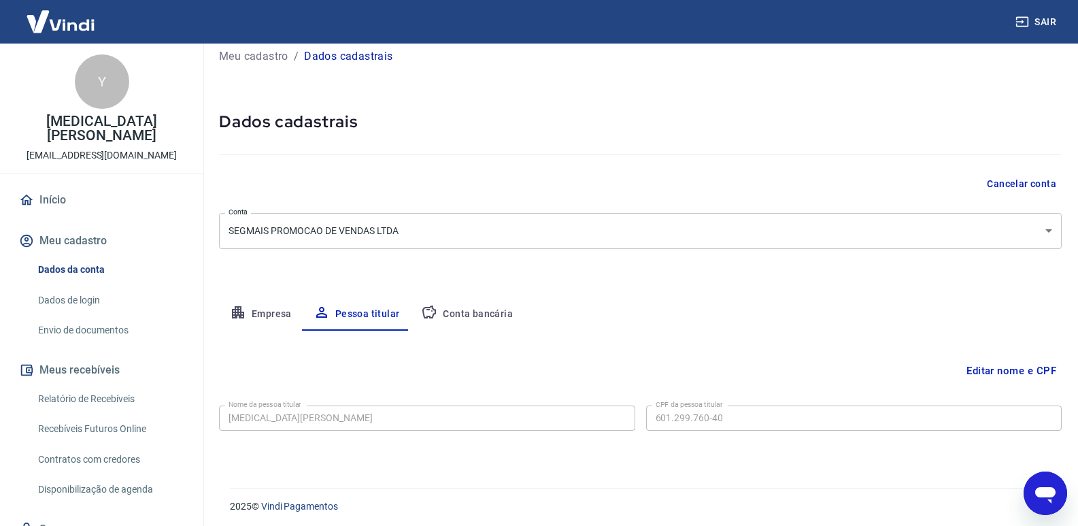
scroll to position [18, 0]
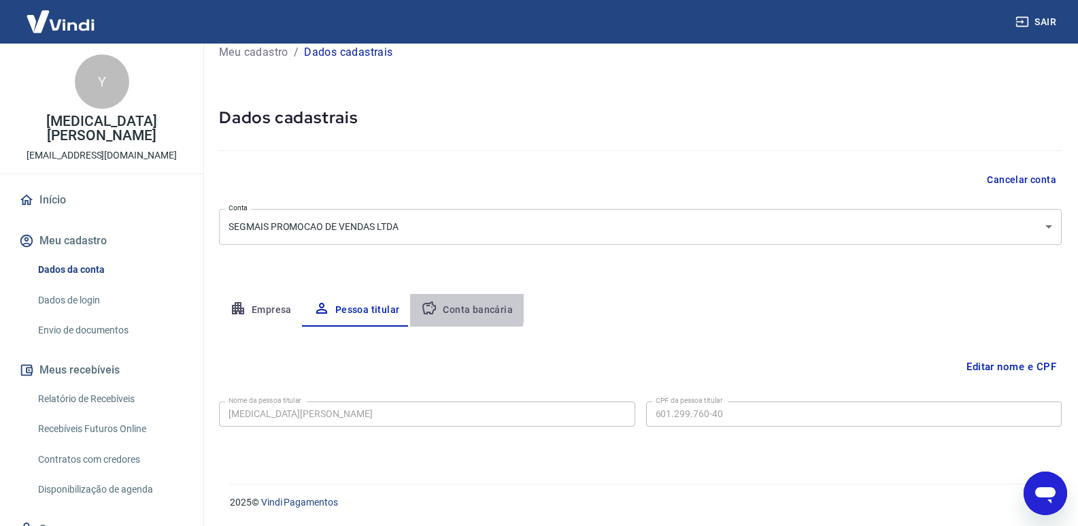
click at [411, 300] on button "Conta bancária" at bounding box center [467, 310] width 114 height 33
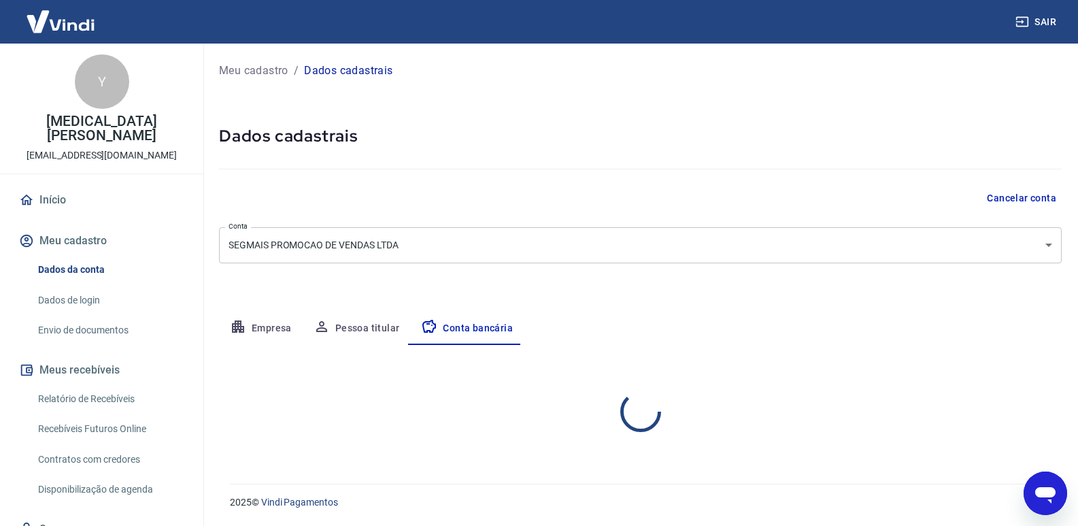
select select "1"
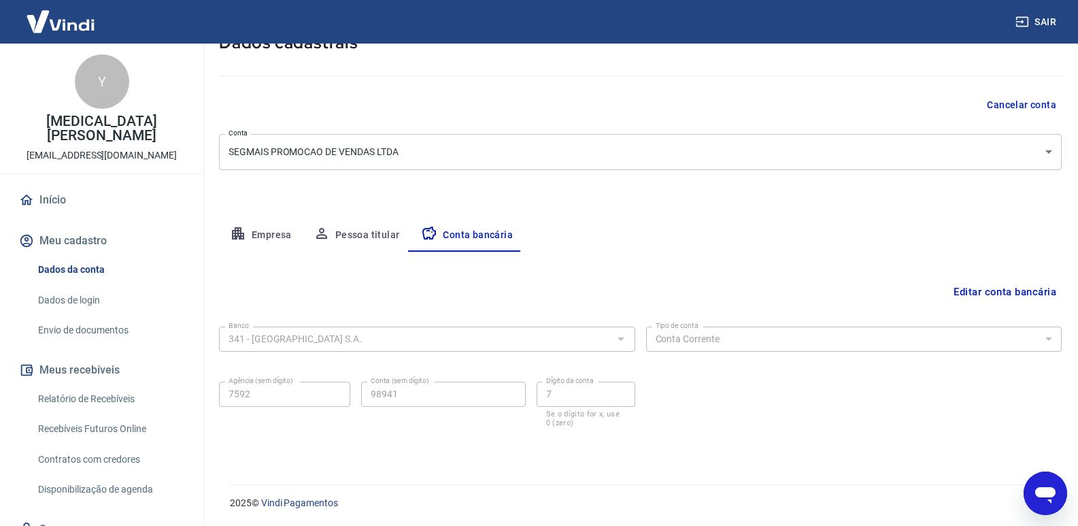
scroll to position [94, 0]
click at [390, 326] on div "341 - ITAÚ UNIBANCO S.A. Banco" at bounding box center [427, 338] width 416 height 25
click at [957, 294] on button "Editar conta bancária" at bounding box center [1005, 291] width 114 height 26
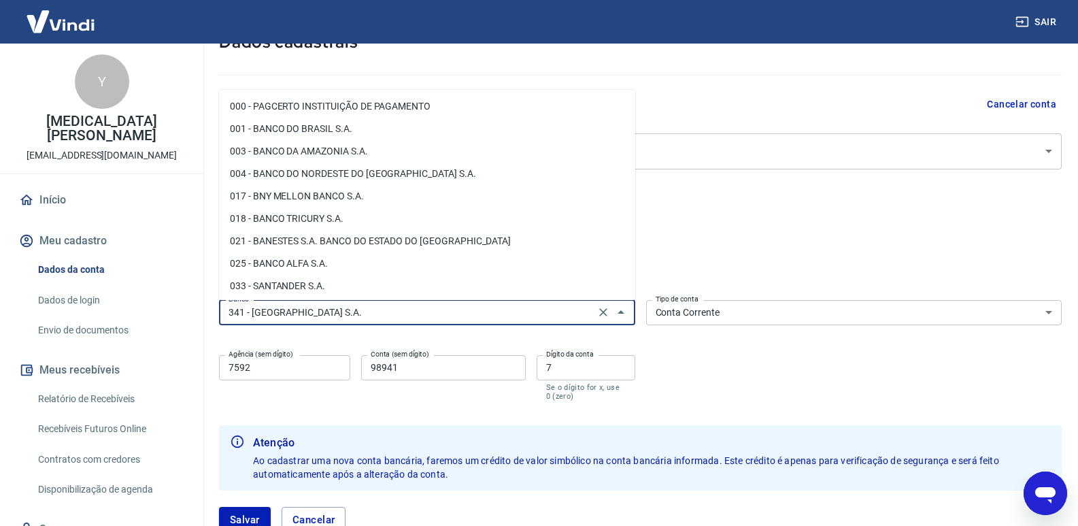
click at [547, 317] on input "341 - ITAÚ UNIBANCO S.A." at bounding box center [407, 312] width 368 height 17
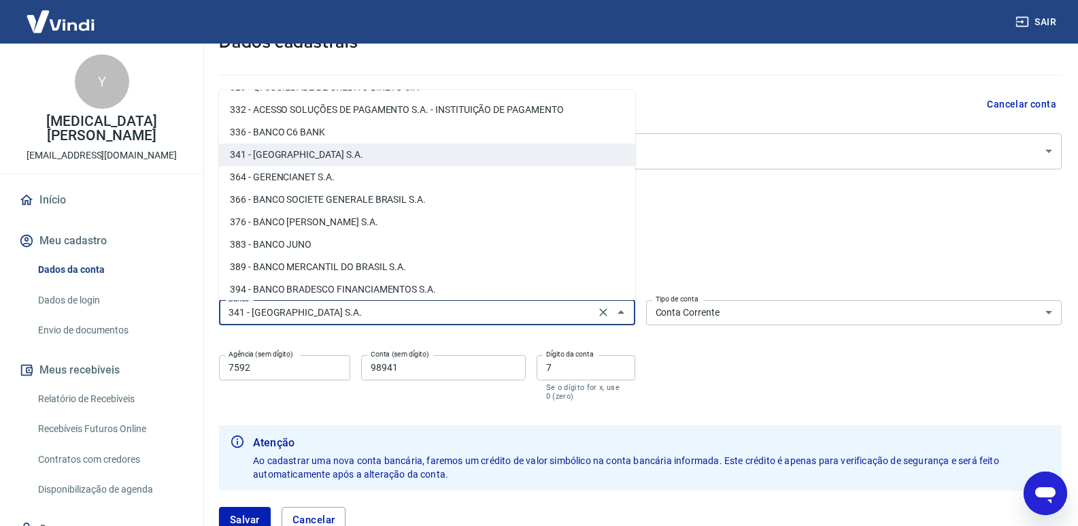
scroll to position [1314, 0]
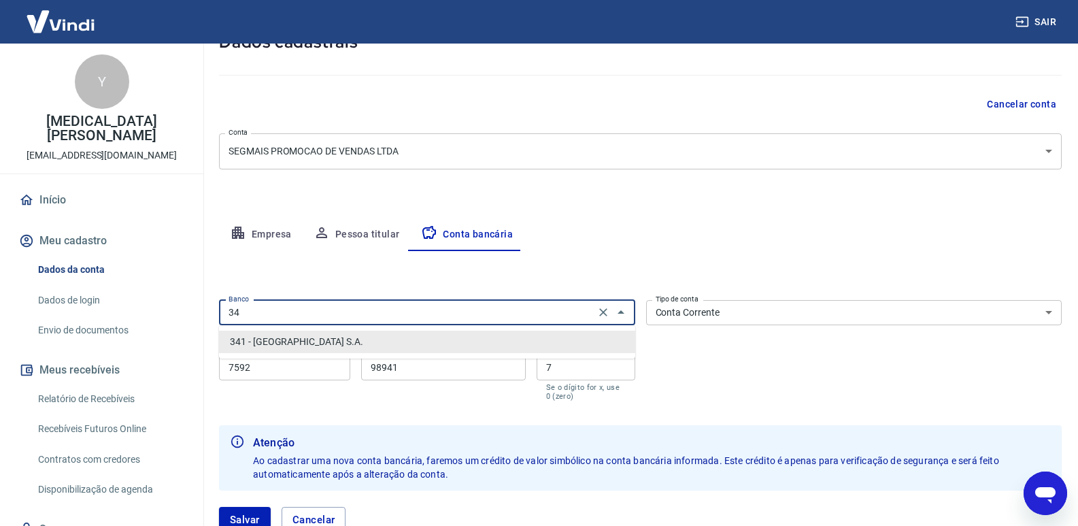
type input "3"
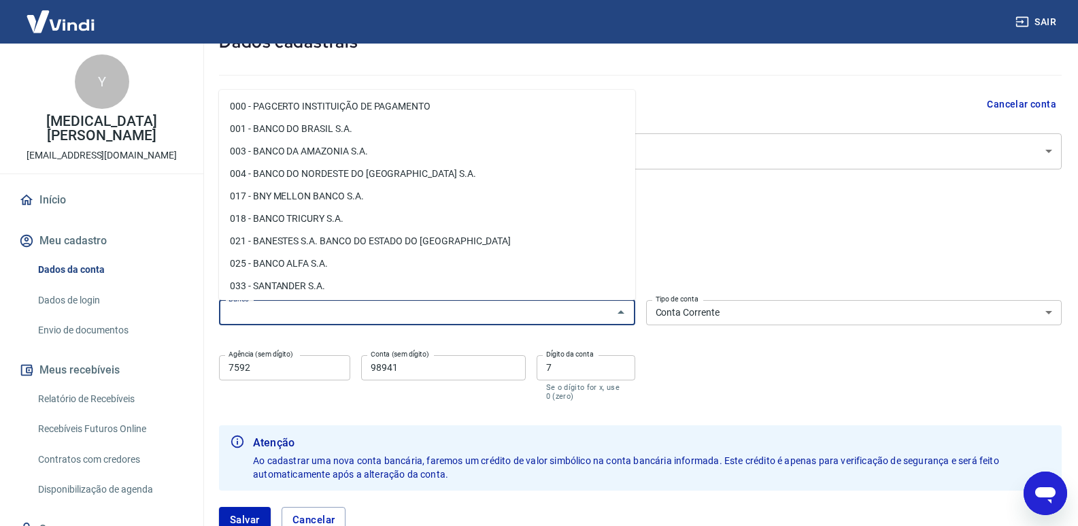
scroll to position [0, 0]
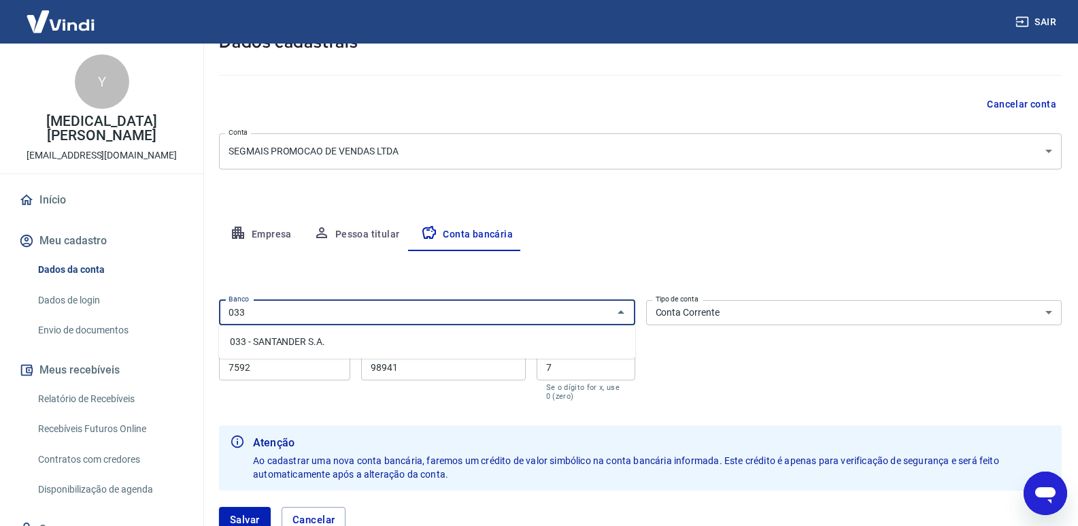
click at [319, 337] on li "033 - SANTANDER S.A." at bounding box center [427, 341] width 416 height 22
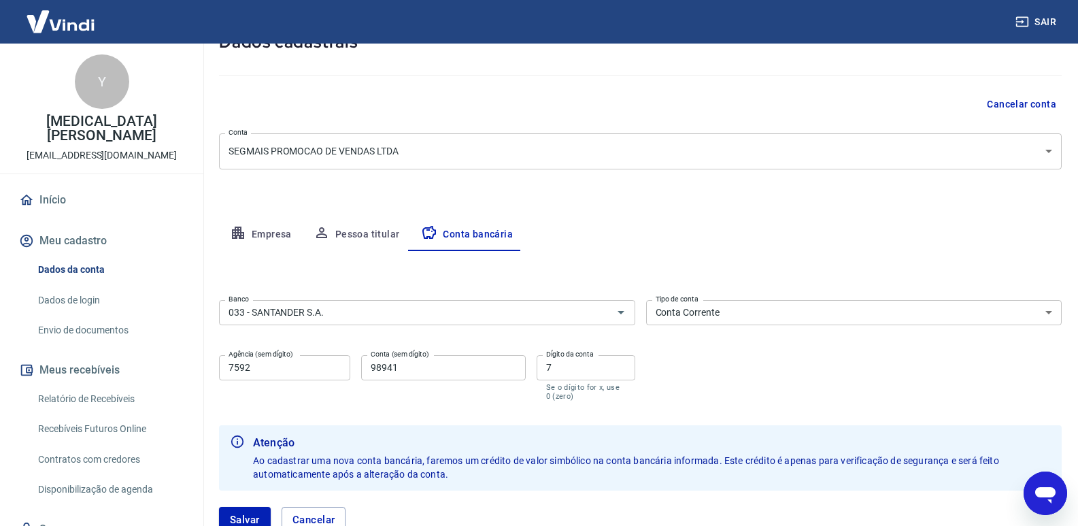
click at [747, 268] on div "Editar conta bancária Banco 033 - SANTANDER S.A. Banco Tipo de conta Conta Corr…" at bounding box center [640, 400] width 842 height 298
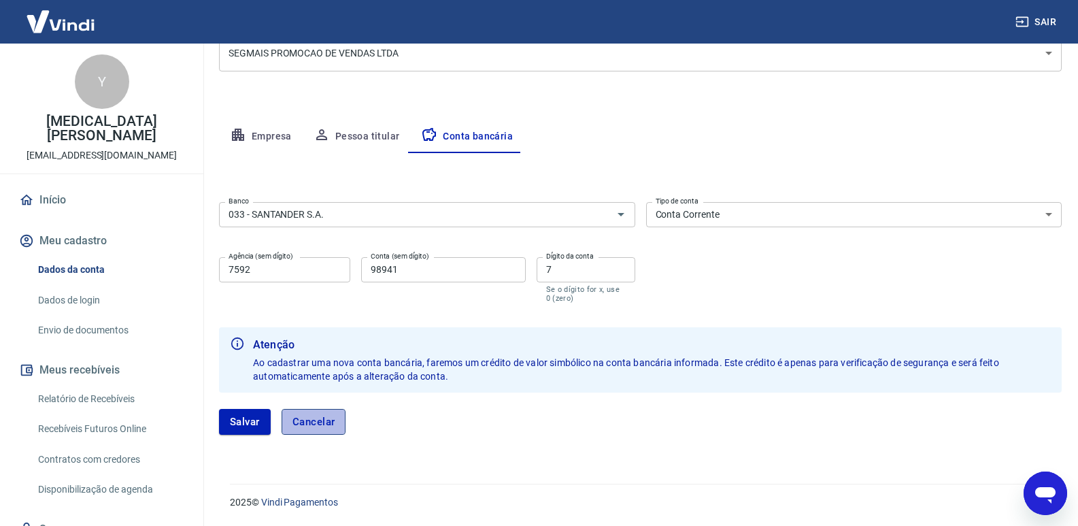
click at [334, 428] on button "Cancelar" at bounding box center [313, 422] width 65 height 26
type input "341 - ITAÚ UNIBANCO S.A."
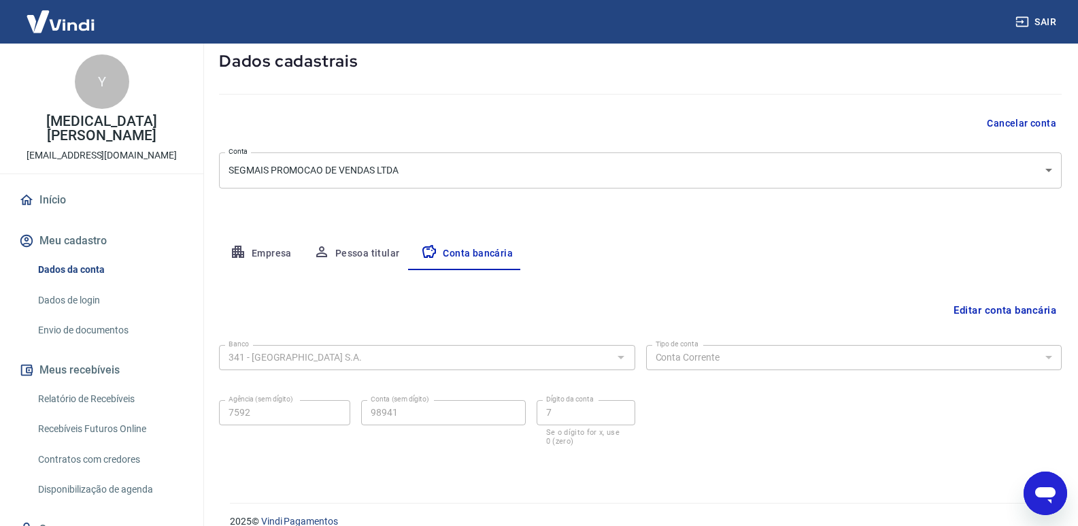
scroll to position [94, 0]
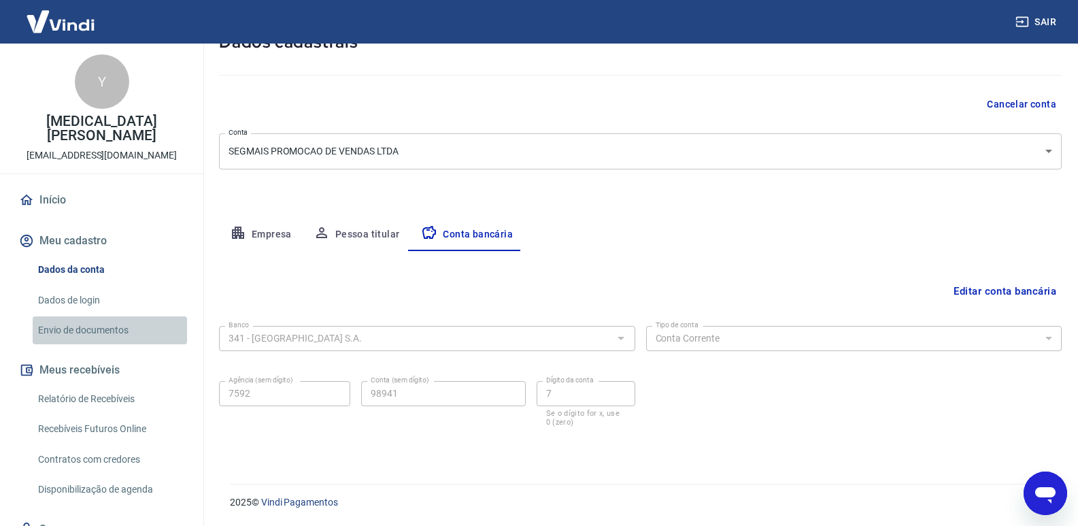
drag, startPoint x: 126, startPoint y: 319, endPoint x: 114, endPoint y: 325, distance: 13.7
click at [125, 319] on link "Envio de documentos" at bounding box center [110, 330] width 154 height 28
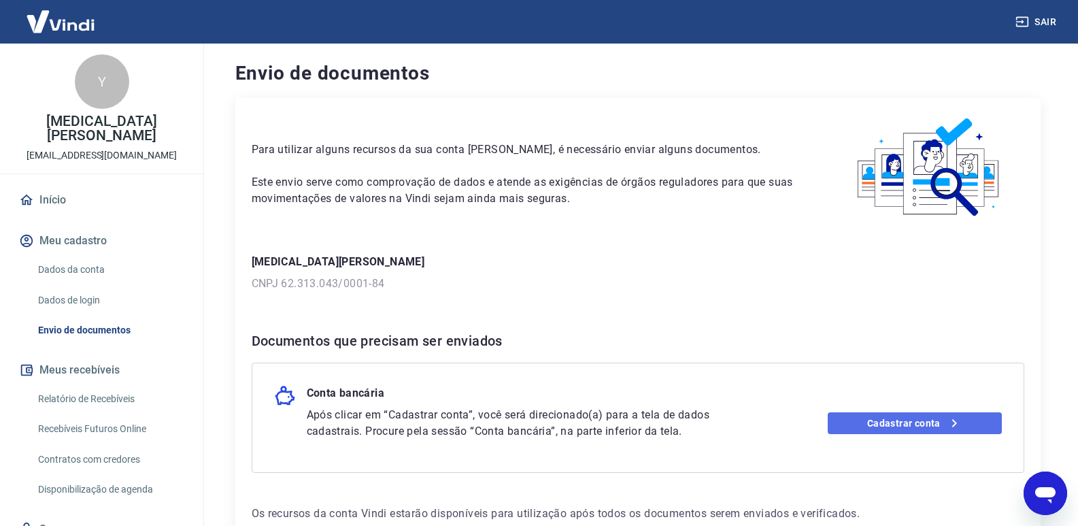
click at [906, 416] on link "Cadastrar conta" at bounding box center [914, 423] width 174 height 22
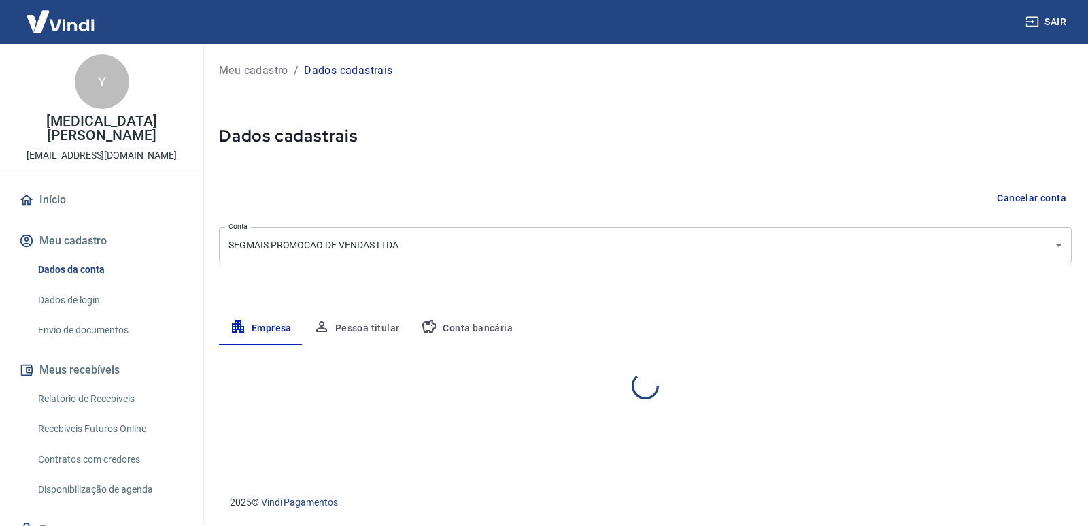
select select "SC"
select select "business"
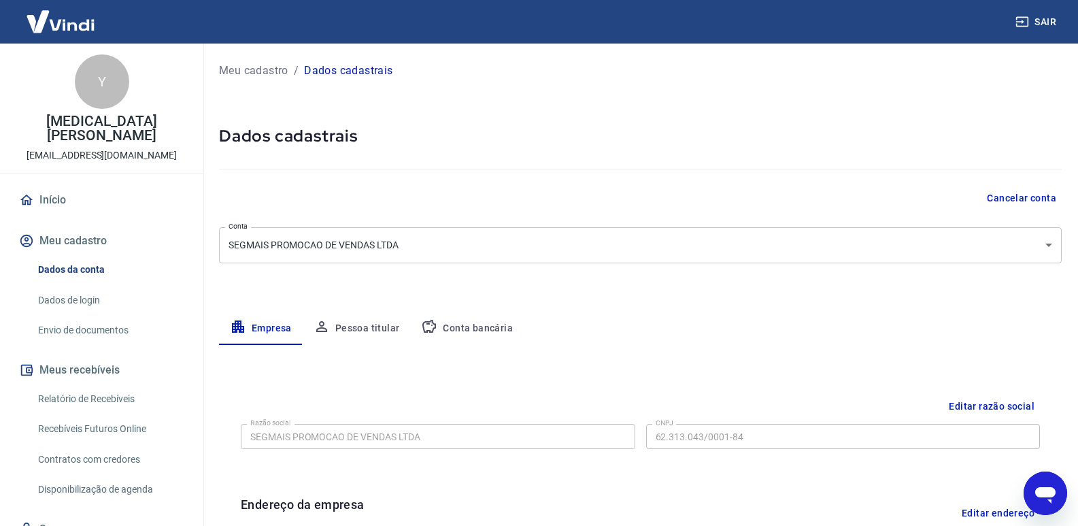
click at [447, 298] on div "Meu cadastro / Dados cadastrais Dados cadastrais Cancelar conta Conta SEGMAIS P…" at bounding box center [640, 483] width 875 height 878
click at [450, 318] on button "Conta bancária" at bounding box center [467, 328] width 114 height 33
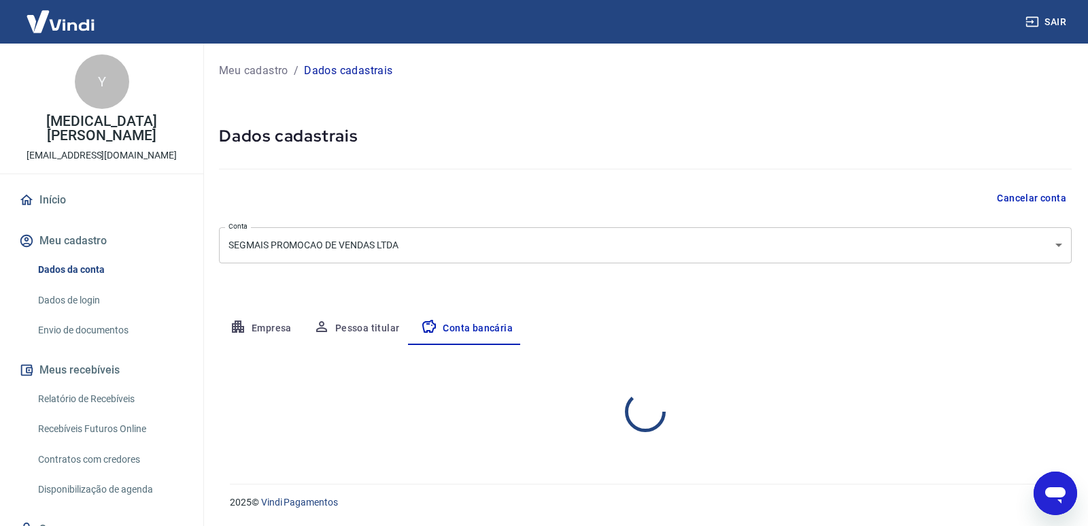
select select "1"
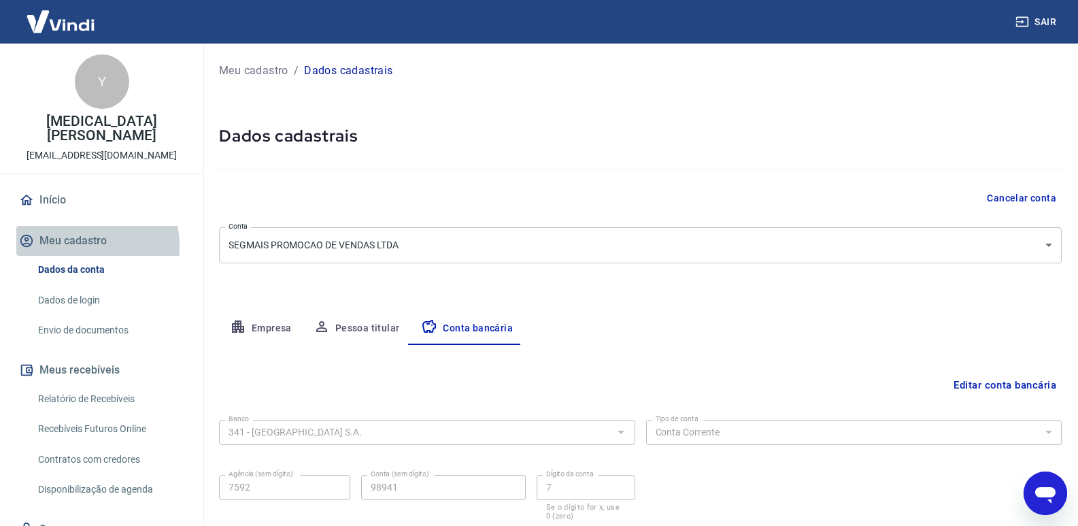
click at [65, 232] on button "Meu cadastro" at bounding box center [101, 241] width 171 height 30
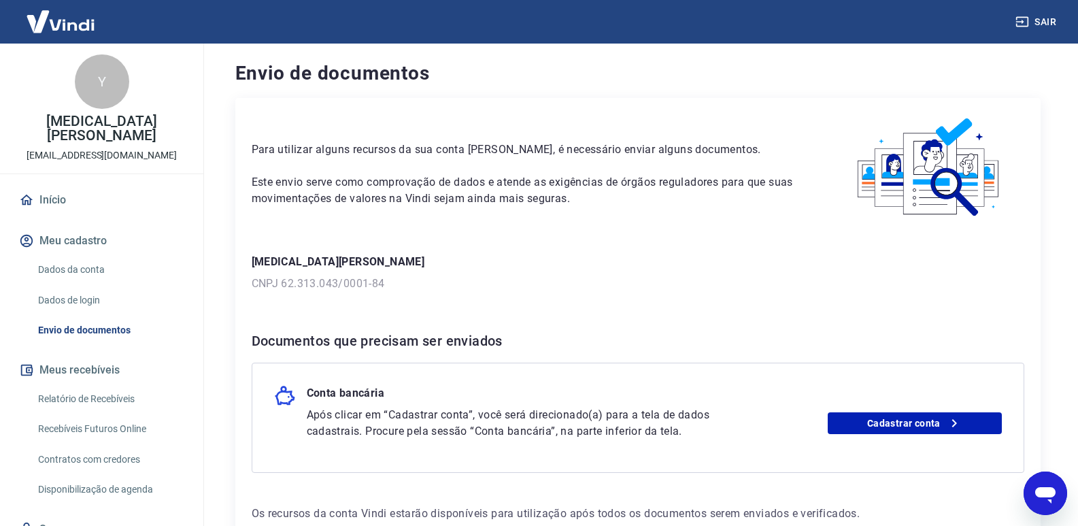
click at [67, 11] on img at bounding box center [60, 21] width 88 height 41
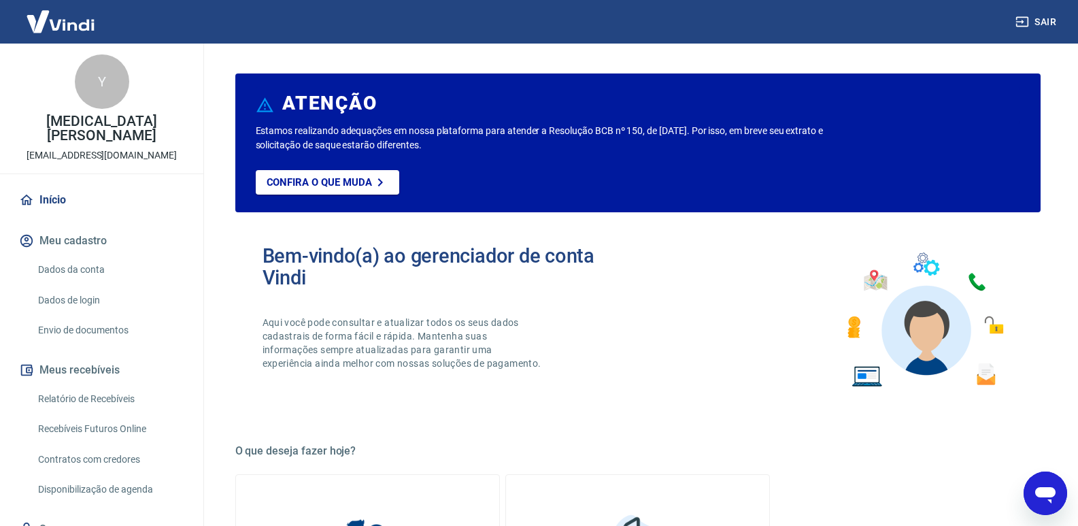
click at [67, 22] on img at bounding box center [60, 21] width 88 height 41
click at [368, 176] on p "Confira o que muda" at bounding box center [319, 182] width 105 height 12
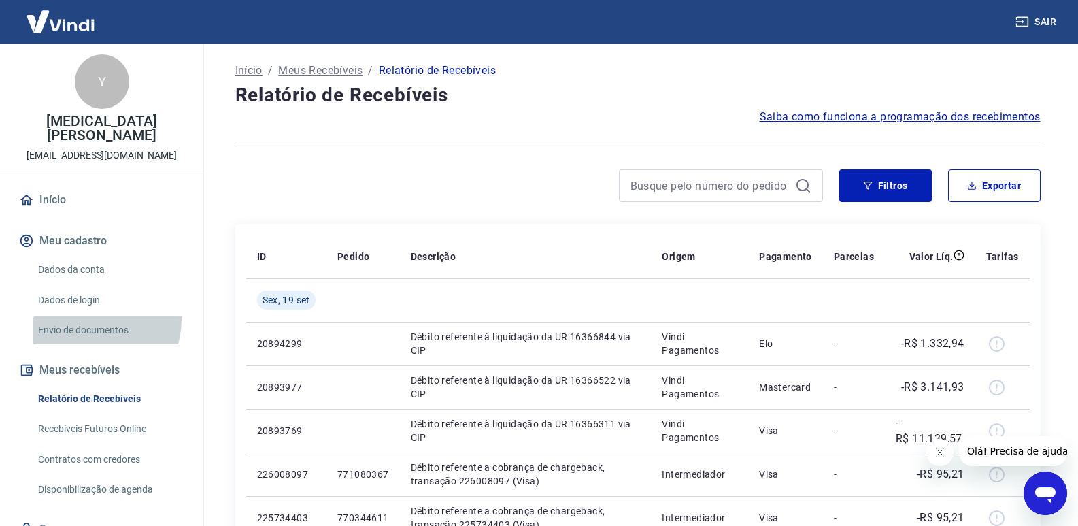
click at [92, 316] on link "Envio de documentos" at bounding box center [110, 330] width 154 height 28
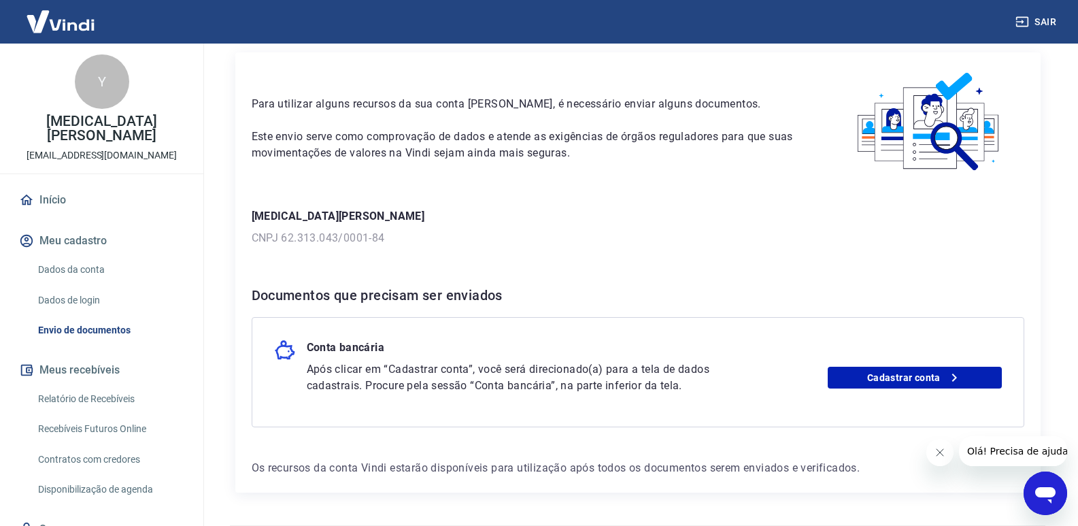
scroll to position [87, 0]
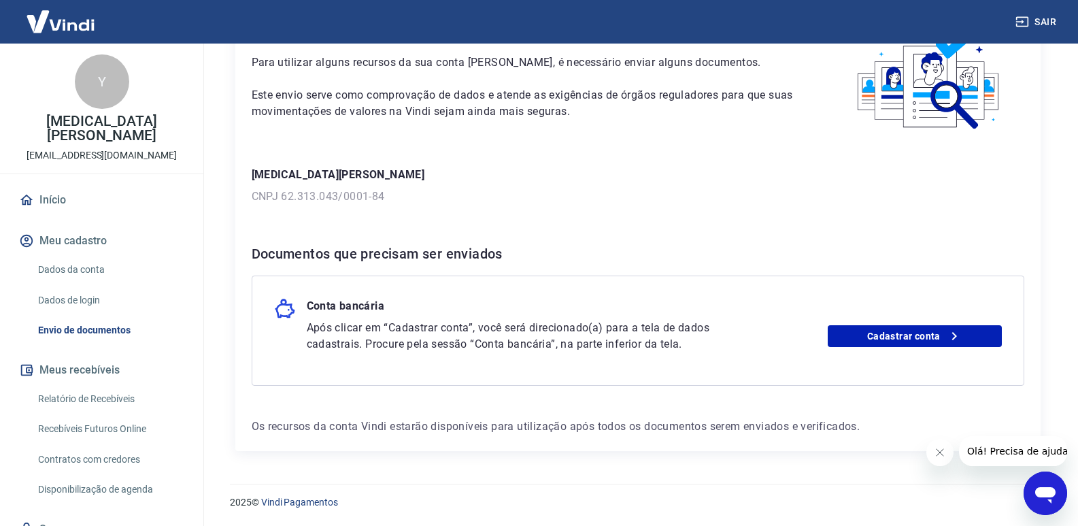
click at [84, 286] on link "Dados de login" at bounding box center [110, 300] width 154 height 28
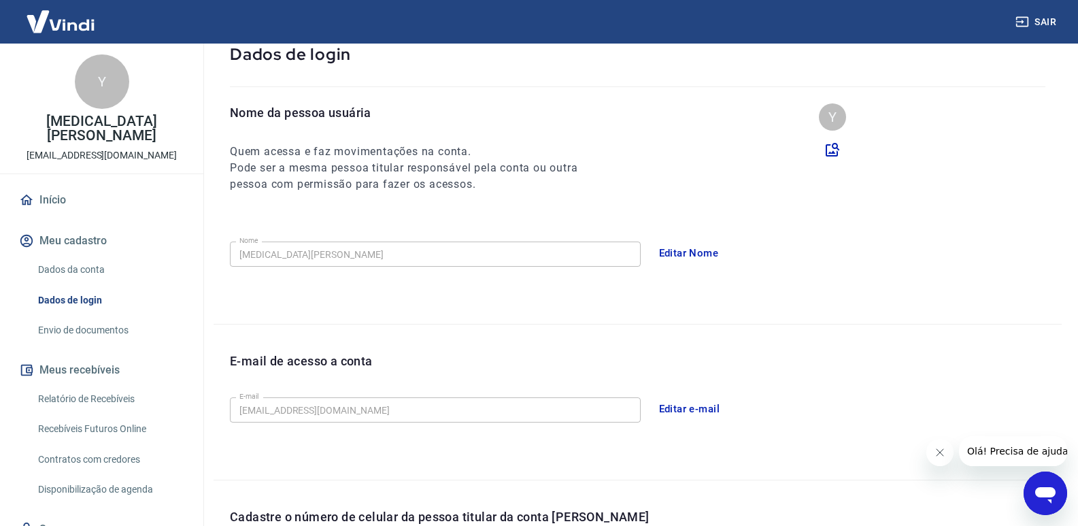
scroll to position [345, 0]
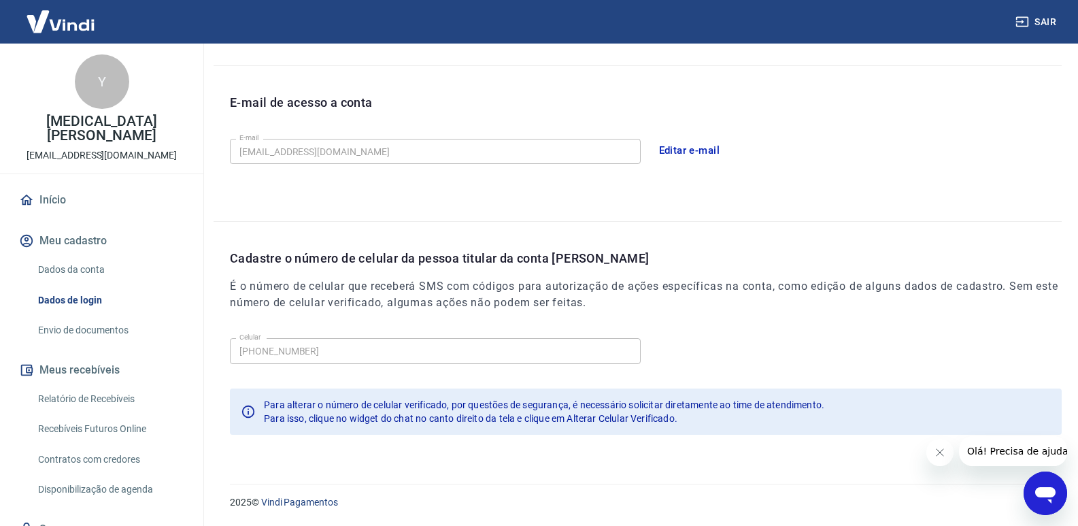
click at [98, 267] on link "Dados da conta" at bounding box center [110, 270] width 154 height 28
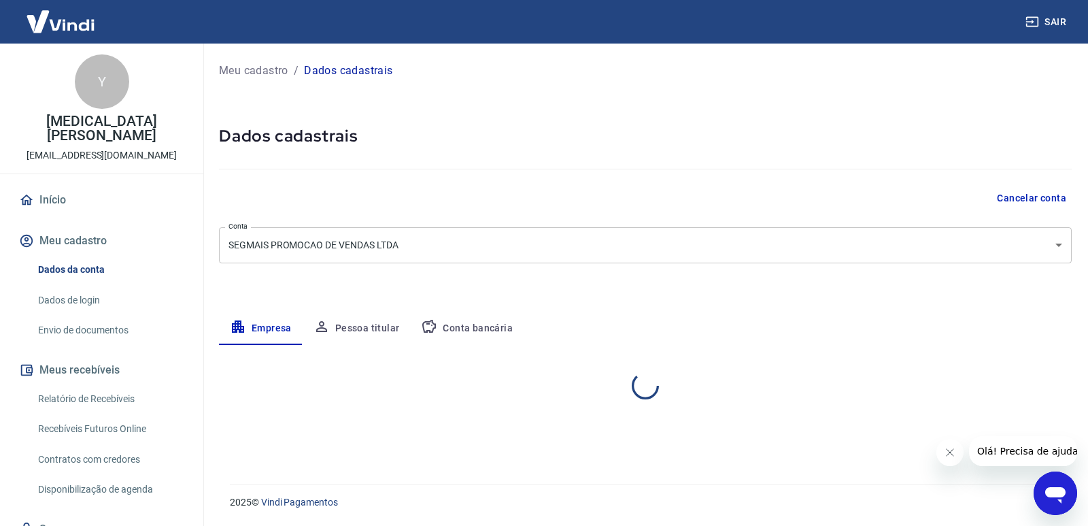
select select "SC"
select select "business"
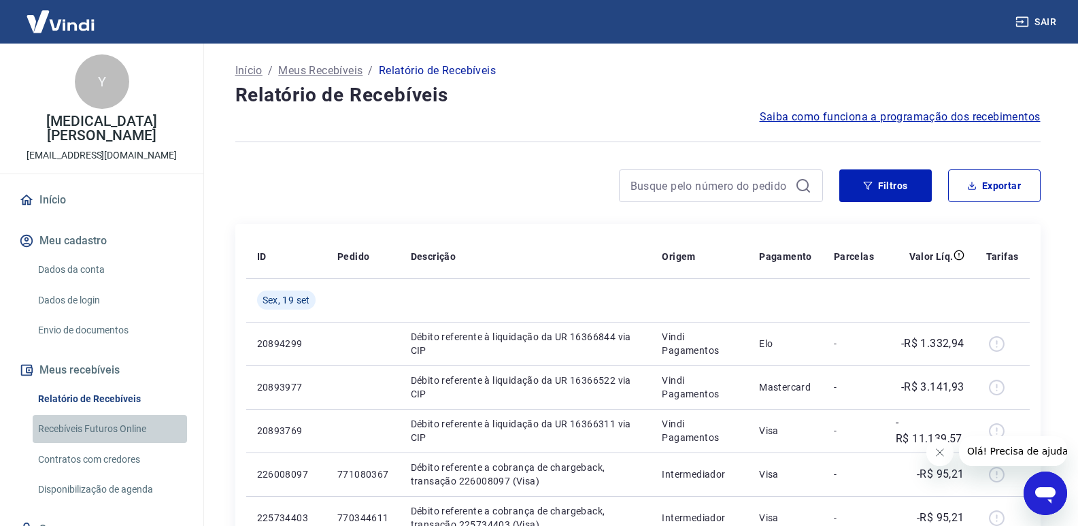
click at [120, 415] on link "Recebíveis Futuros Online" at bounding box center [110, 429] width 154 height 28
click at [97, 415] on link "Recebíveis Futuros Online" at bounding box center [110, 429] width 154 height 28
